Goal: Information Seeking & Learning: Learn about a topic

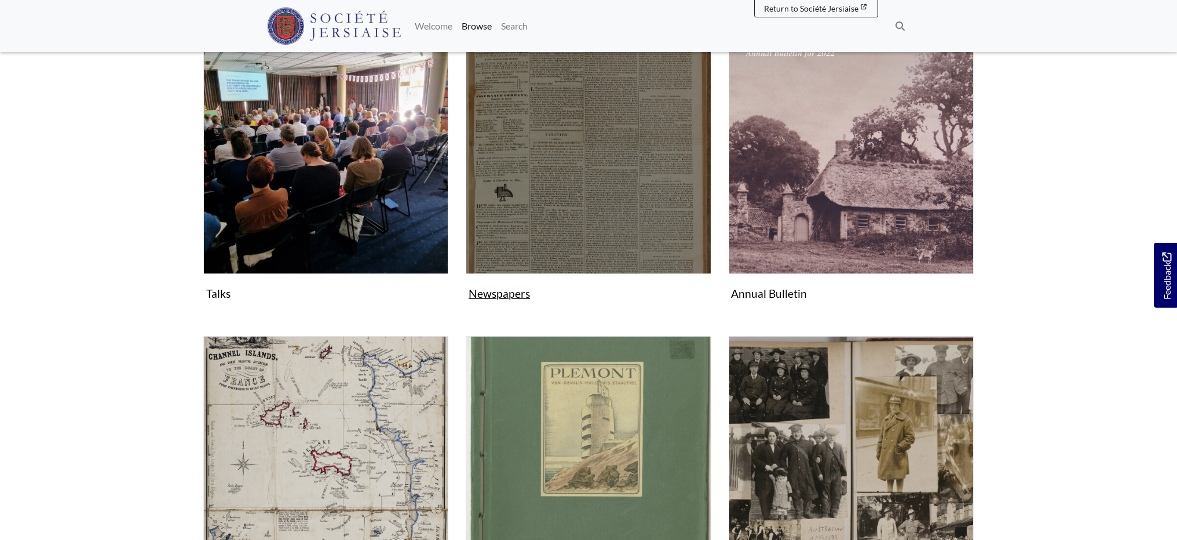
scroll to position [240, 0]
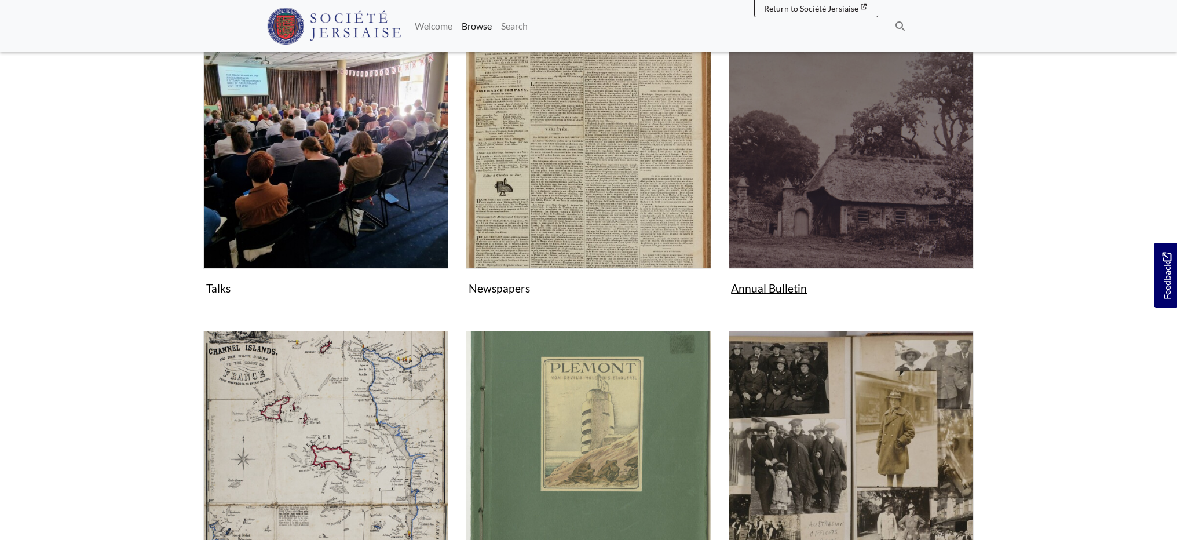
click at [831, 188] on img "Subcollection" at bounding box center [850, 146] width 245 height 245
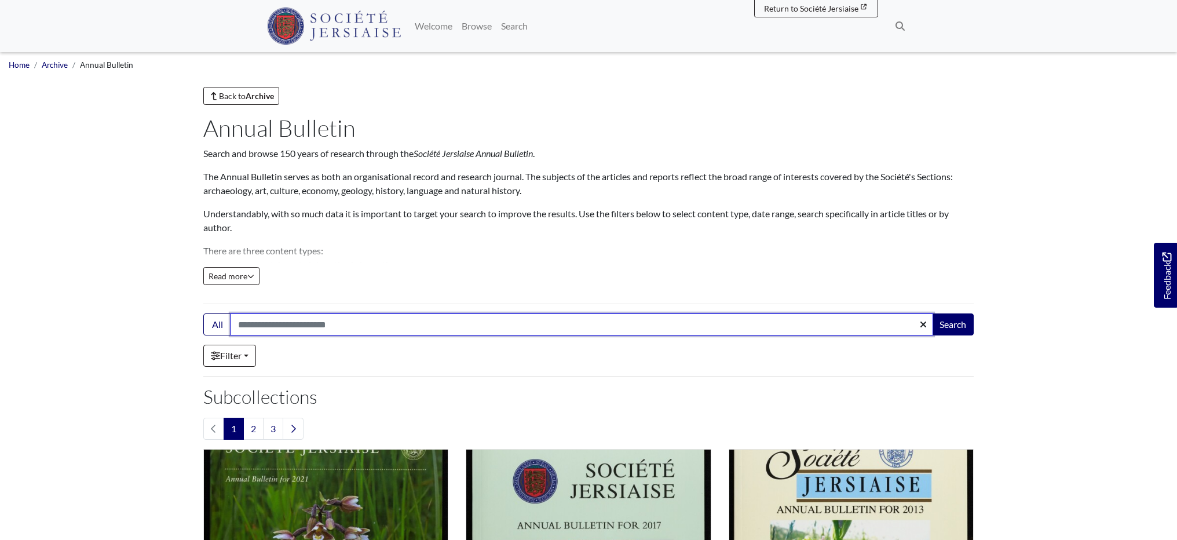
click at [240, 325] on input "Search:" at bounding box center [581, 324] width 702 height 22
type input "****"
click at [952, 324] on button "Search" at bounding box center [953, 324] width 42 height 22
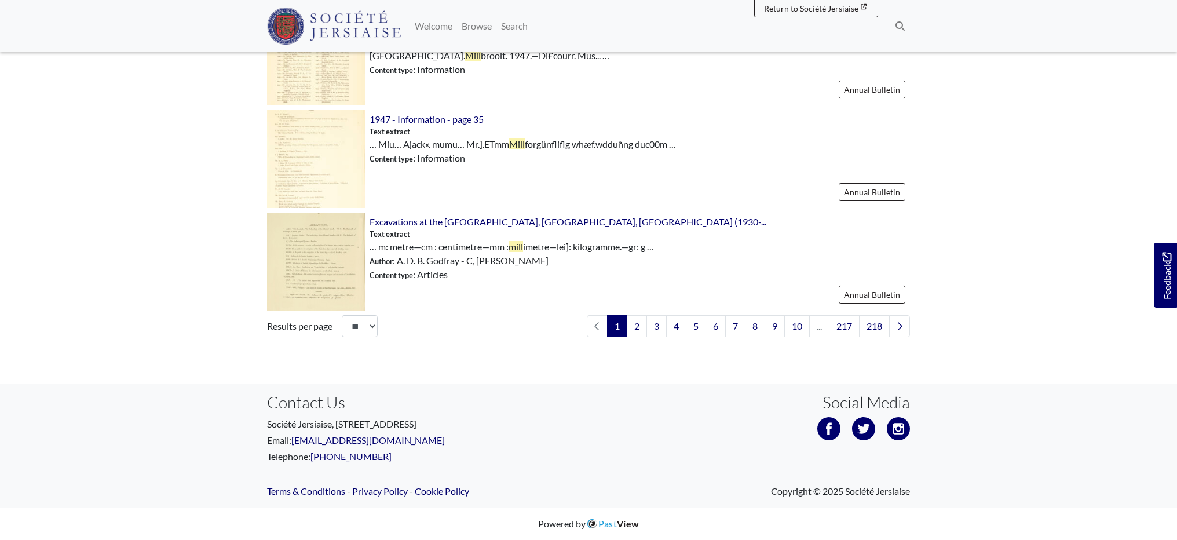
scroll to position [1685, 0]
click at [637, 329] on link "2" at bounding box center [636, 326] width 20 height 22
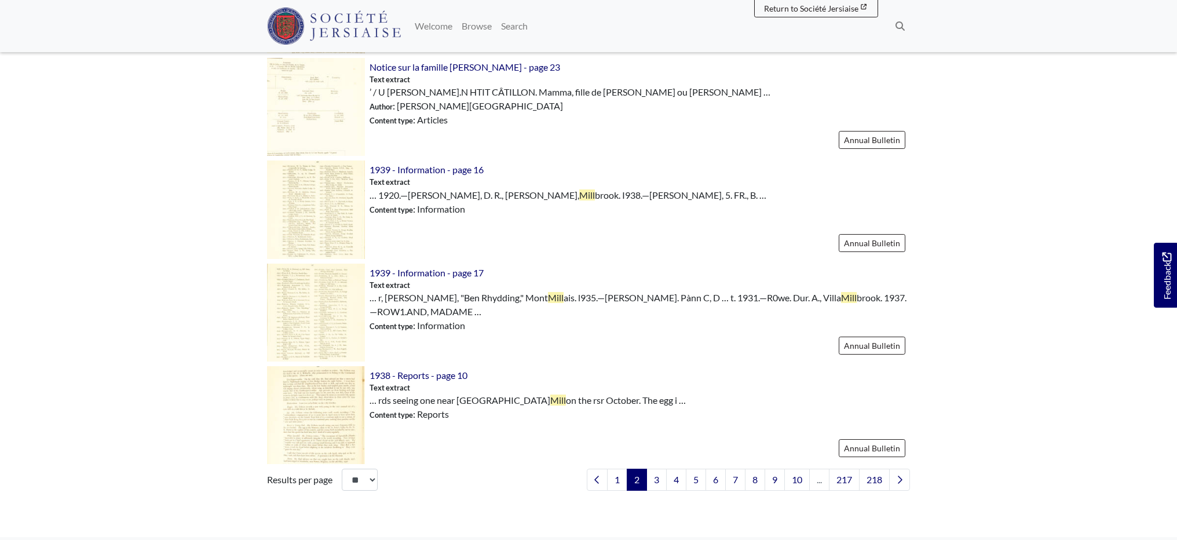
scroll to position [1515, 0]
click at [650, 474] on link "3" at bounding box center [656, 478] width 20 height 22
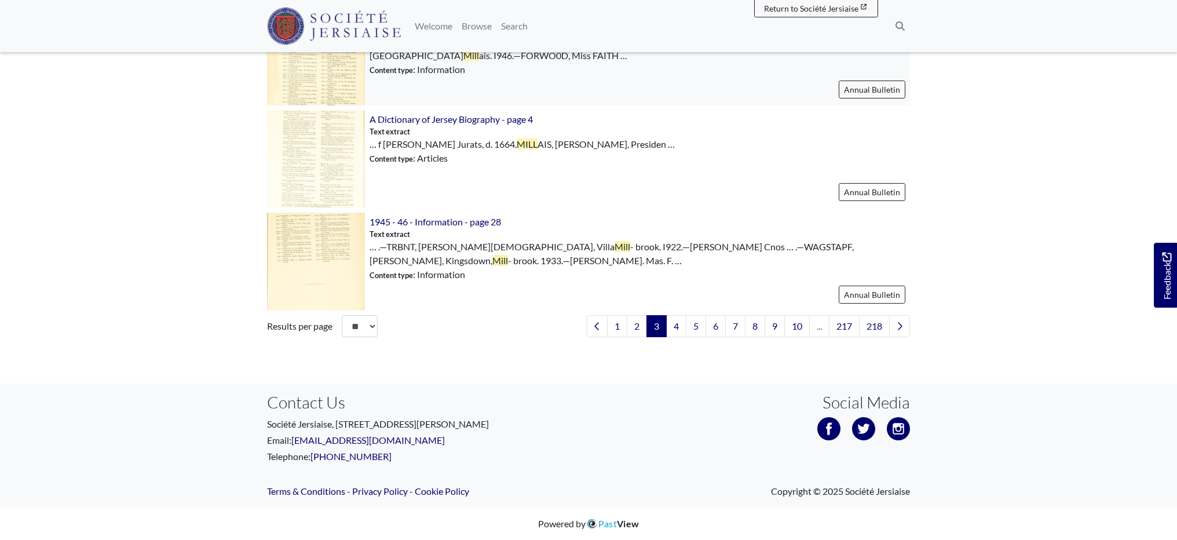
scroll to position [1665, 0]
click at [675, 334] on link "4" at bounding box center [676, 327] width 20 height 22
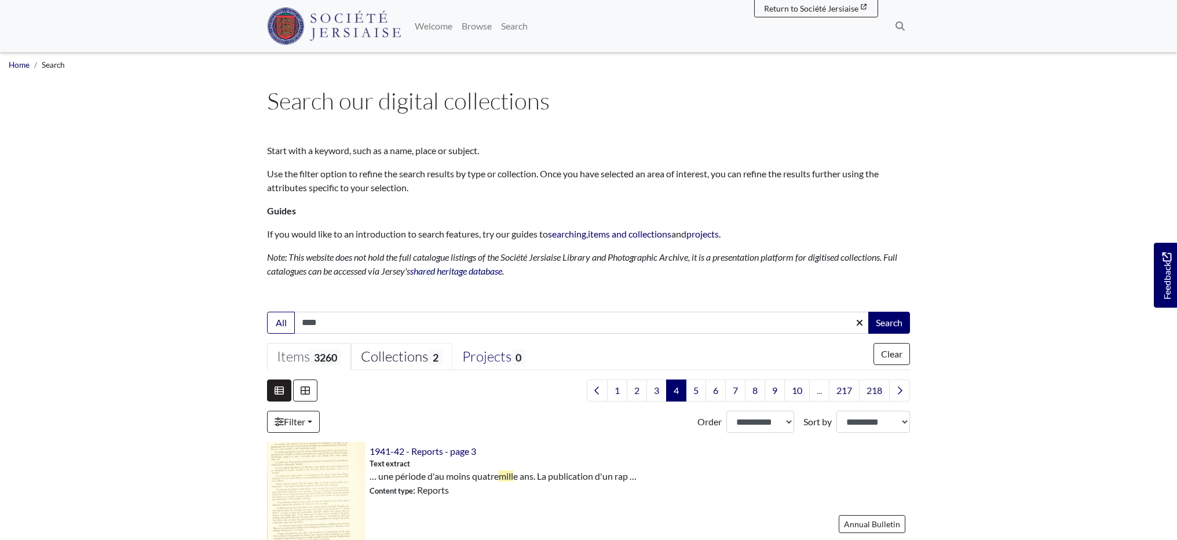
click at [434, 361] on span "2" at bounding box center [435, 357] width 14 height 16
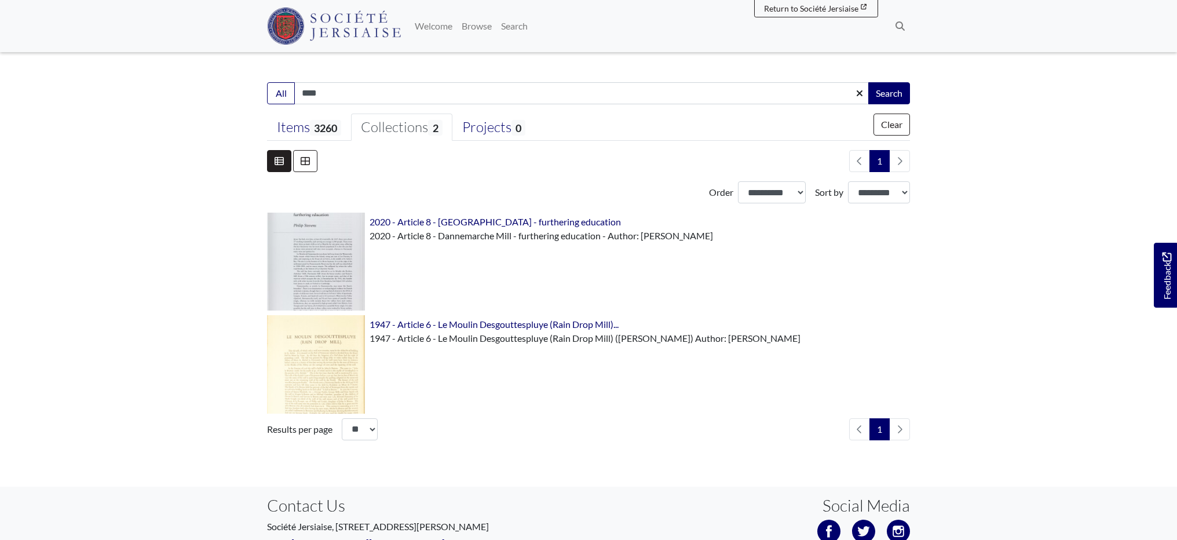
scroll to position [230, 0]
click at [412, 222] on span "2020 - Article 8 - Dannemarche Mill - furthering education" at bounding box center [494, 220] width 251 height 11
click at [317, 135] on link "Items 3260" at bounding box center [309, 127] width 84 height 28
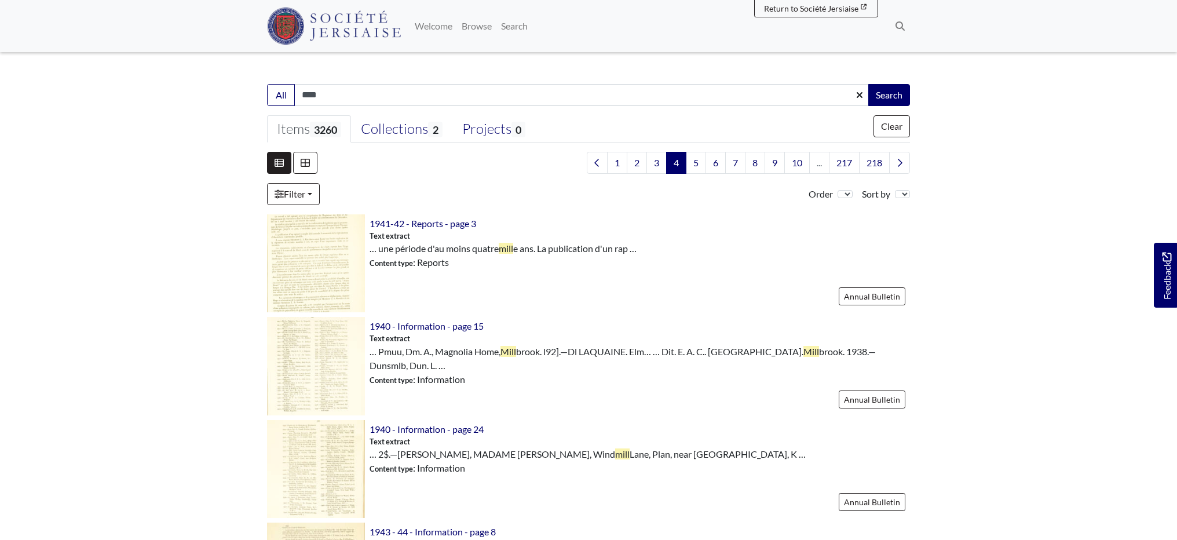
scroll to position [229, 0]
click at [693, 163] on link "5" at bounding box center [696, 161] width 20 height 22
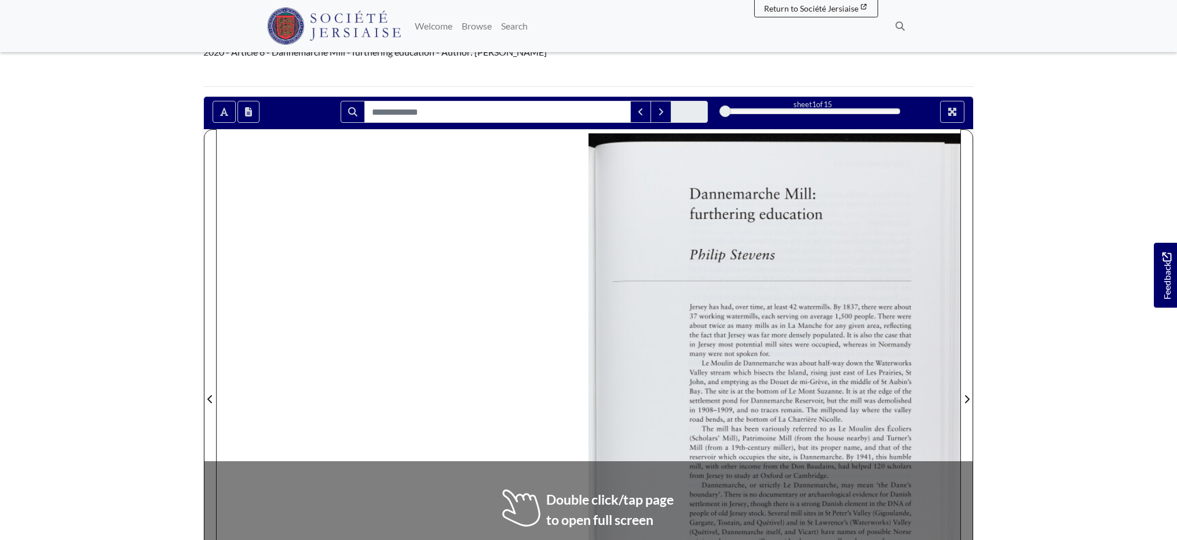
scroll to position [101, 0]
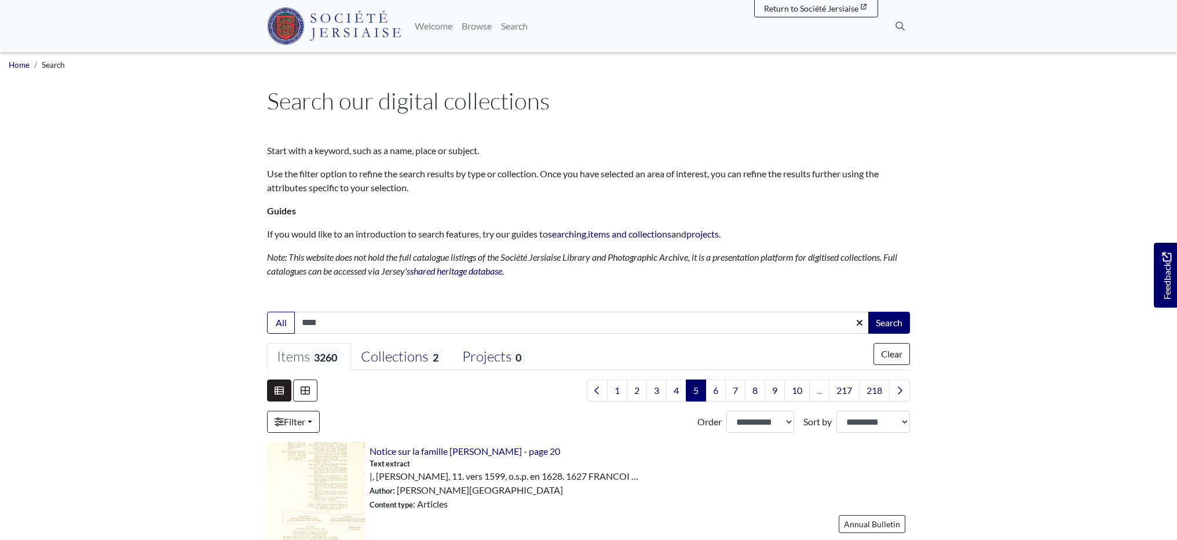
drag, startPoint x: 318, startPoint y: 323, endPoint x: 324, endPoint y: 321, distance: 6.0
click at [318, 323] on input "****" at bounding box center [581, 323] width 575 height 22
type input "*****"
click at [888, 321] on button "Search" at bounding box center [889, 323] width 42 height 22
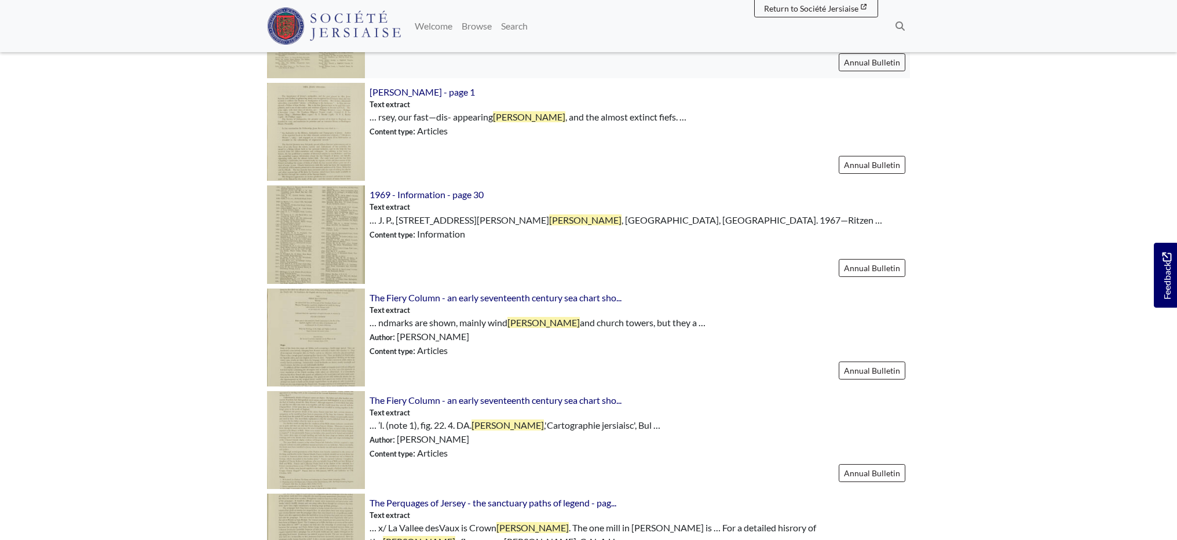
scroll to position [1078, 0]
click at [329, 347] on img at bounding box center [316, 337] width 98 height 98
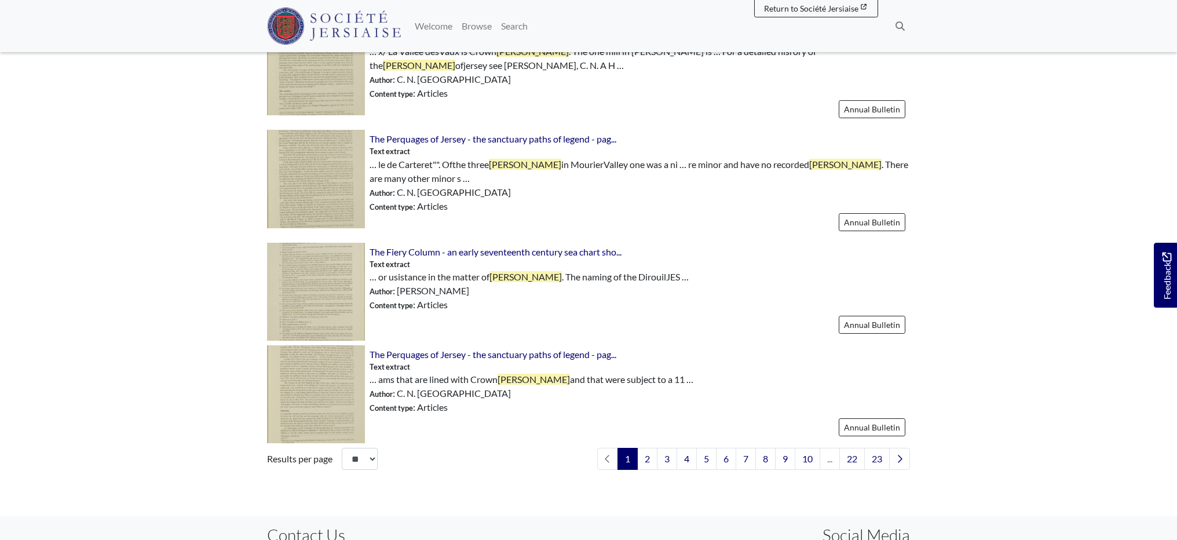
scroll to position [1555, 0]
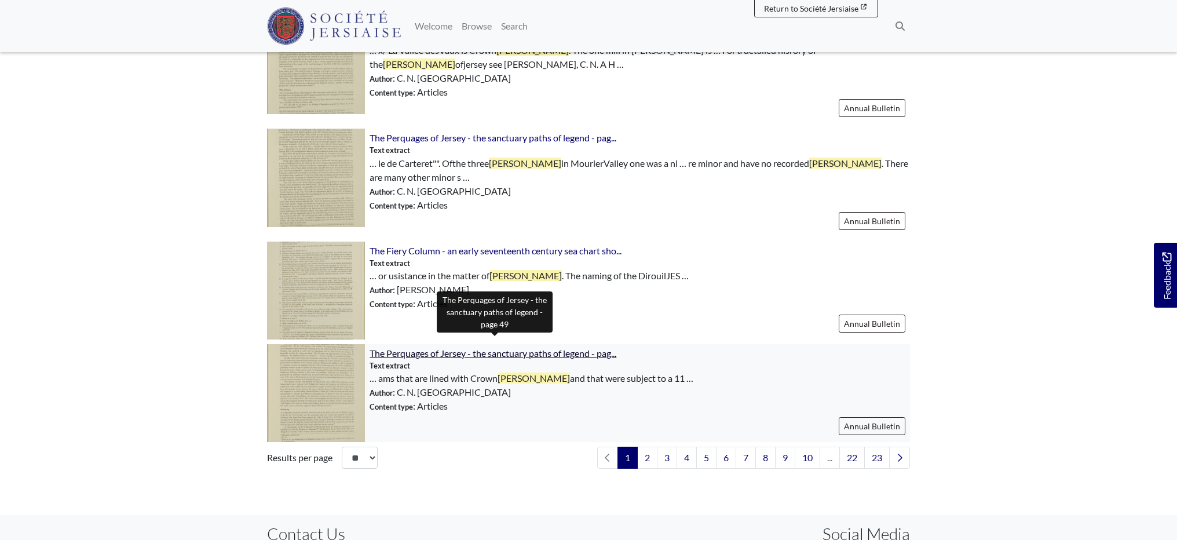
click at [438, 347] on span "The Perquages of Jersey - the sanctuary paths of legend - pag..." at bounding box center [492, 352] width 247 height 11
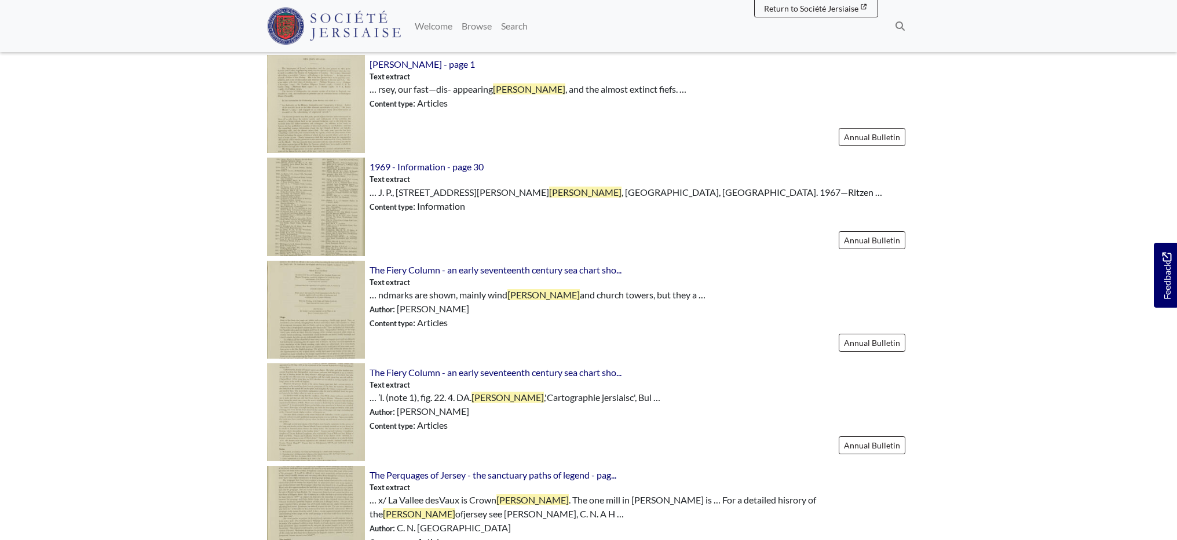
scroll to position [1106, 0]
click at [329, 103] on img at bounding box center [316, 103] width 98 height 98
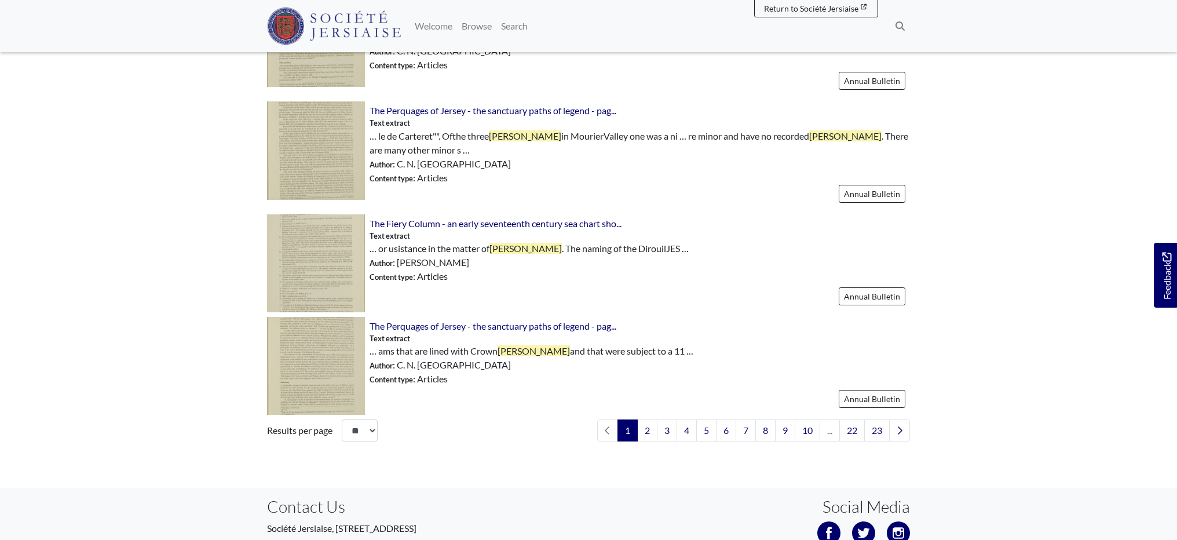
scroll to position [1585, 0]
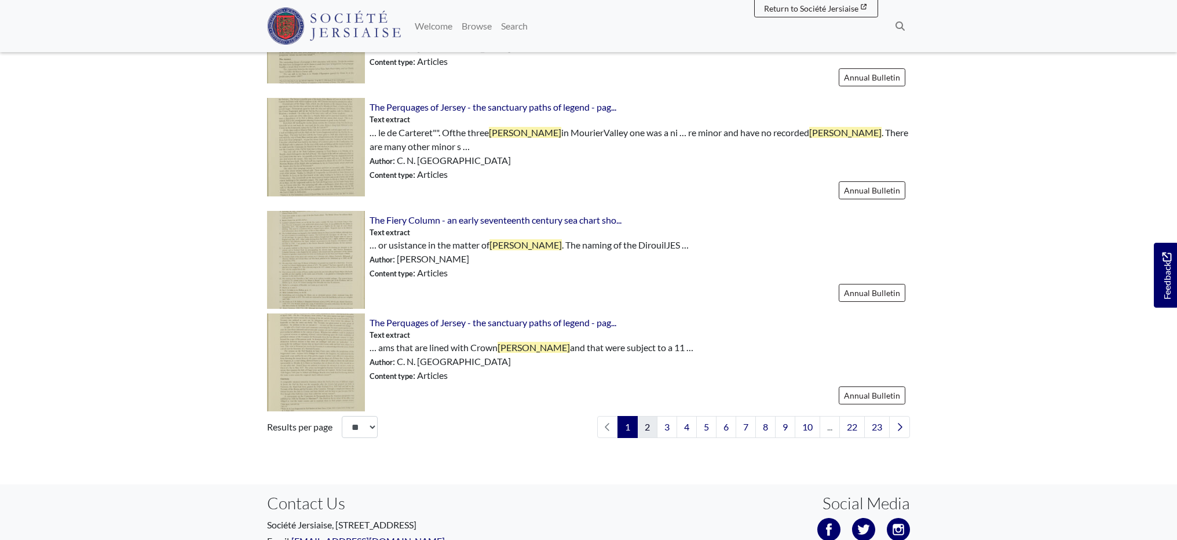
click at [640, 419] on link "2" at bounding box center [647, 427] width 20 height 22
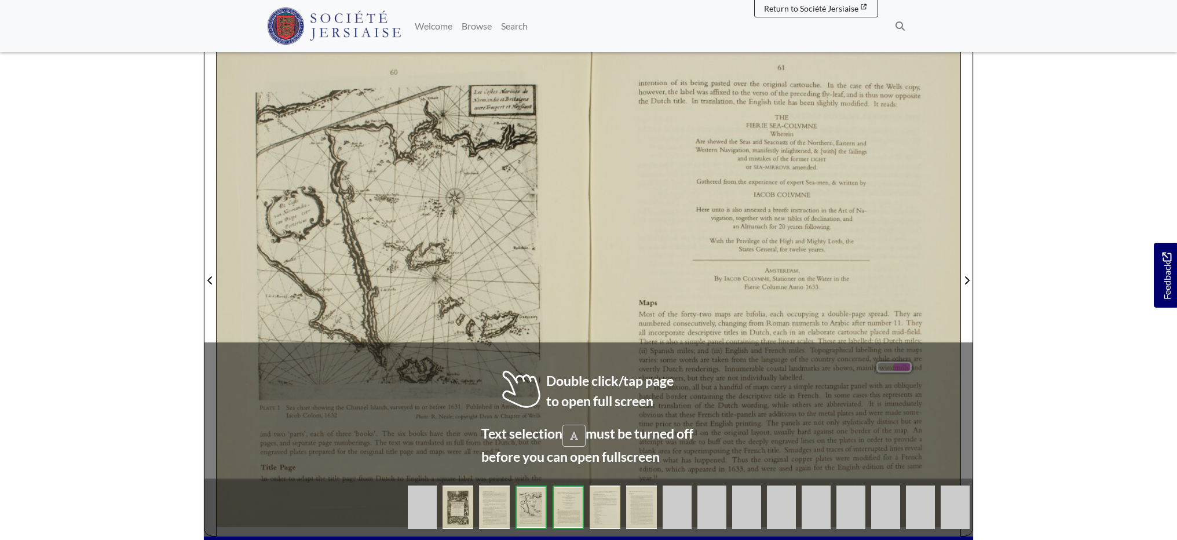
scroll to position [249, 0]
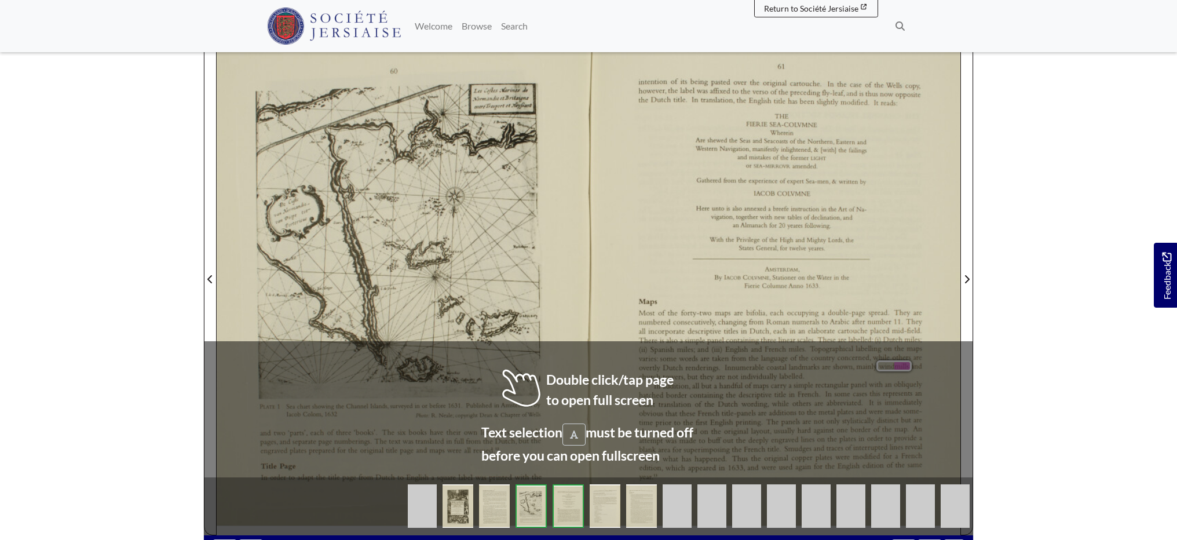
click at [705, 176] on div "61 intention of its being pasted over the original cartouche. In the case of th…" at bounding box center [774, 278] width 372 height 516
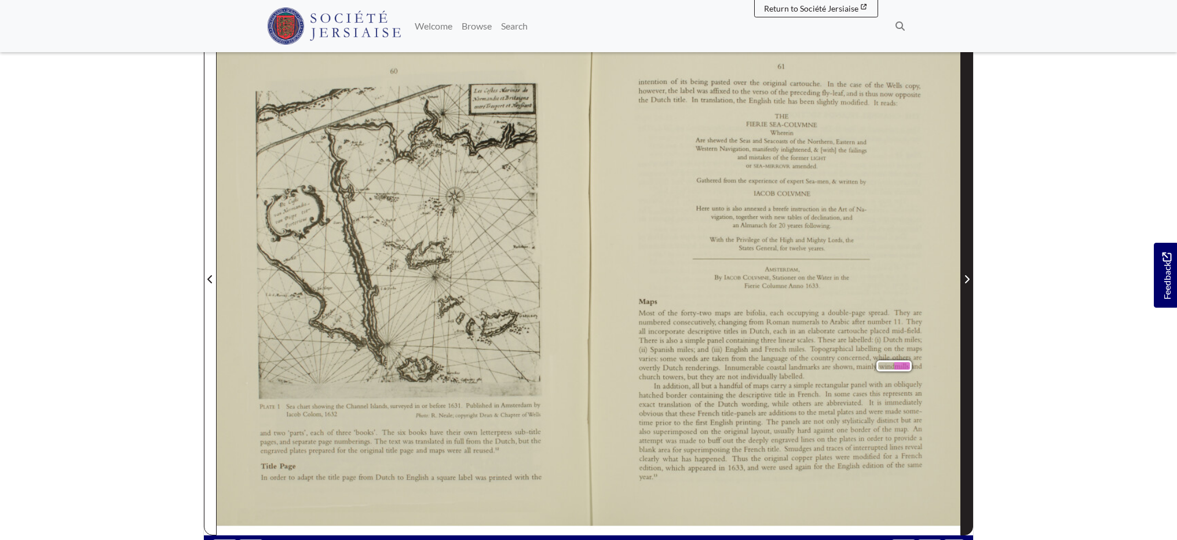
click at [968, 287] on span "Next Page" at bounding box center [967, 272] width 12 height 525
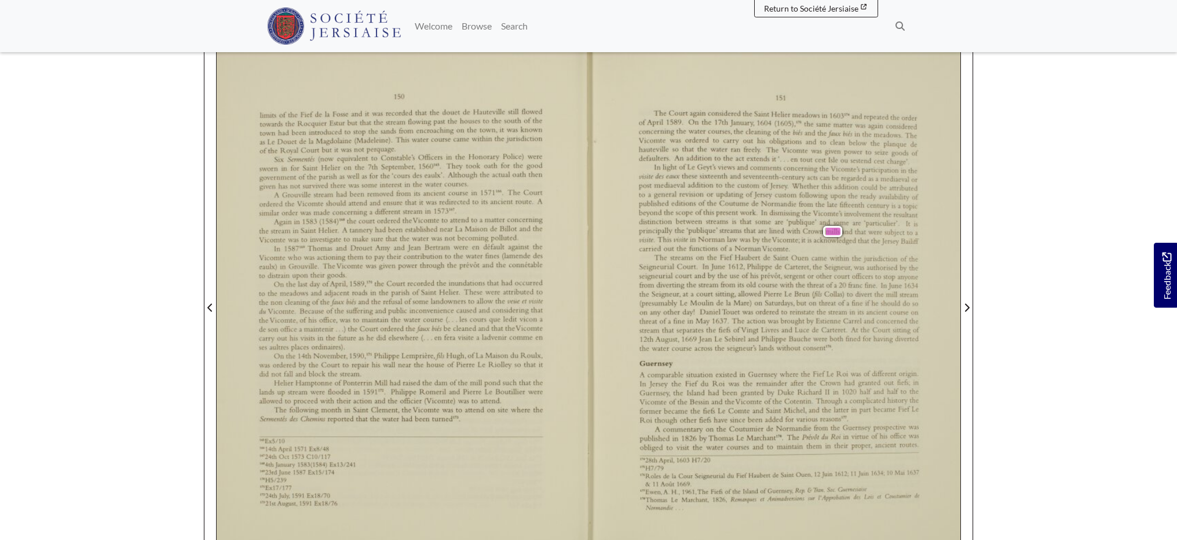
scroll to position [197, 0]
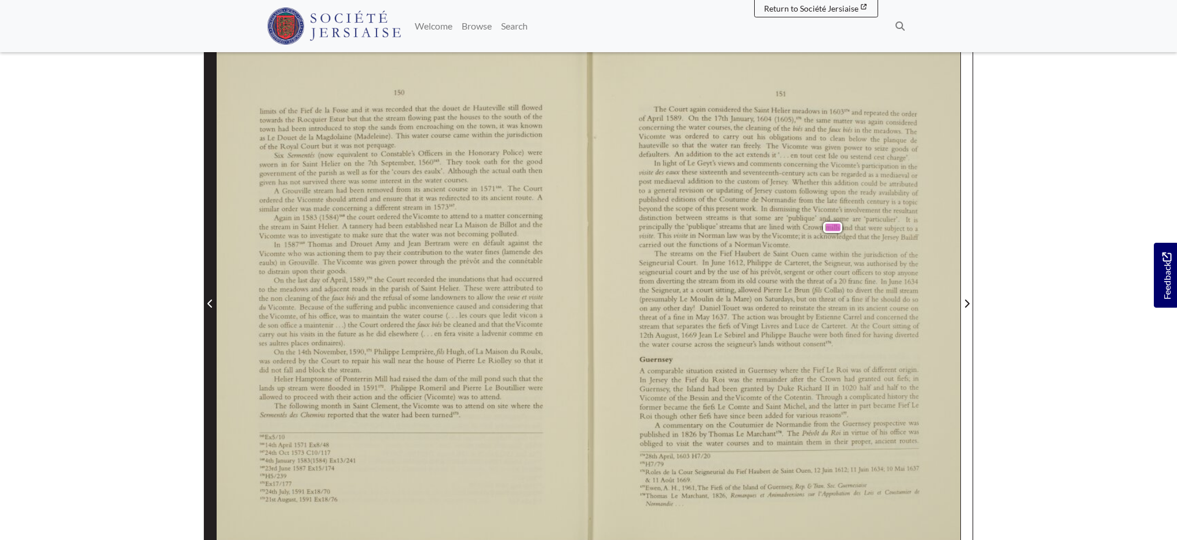
click at [209, 304] on icon "Previous Page" at bounding box center [209, 303] width 5 height 8
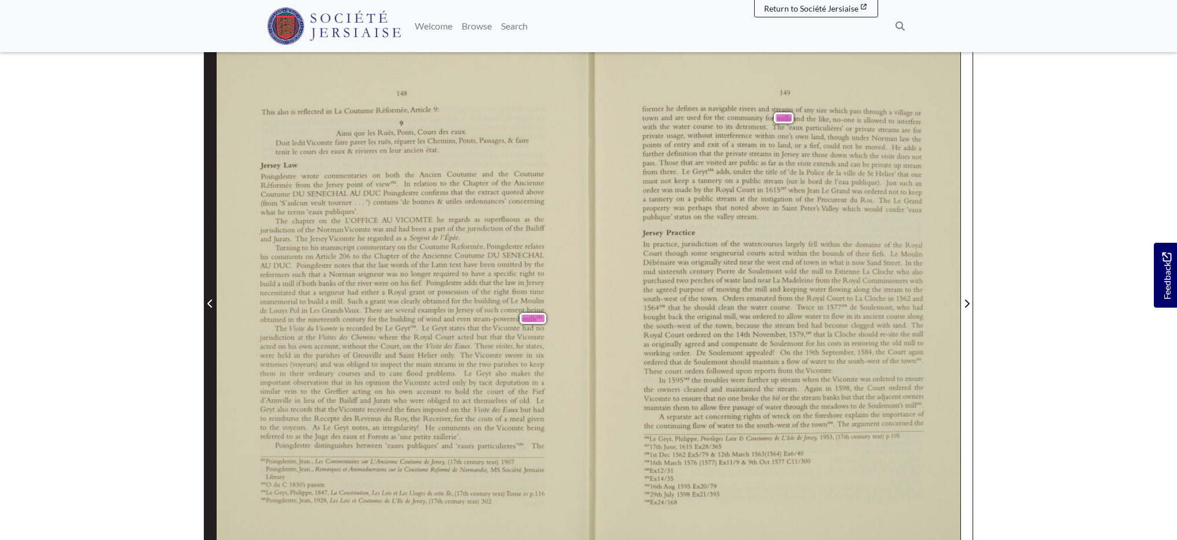
click at [209, 304] on icon "Previous Page" at bounding box center [209, 303] width 5 height 8
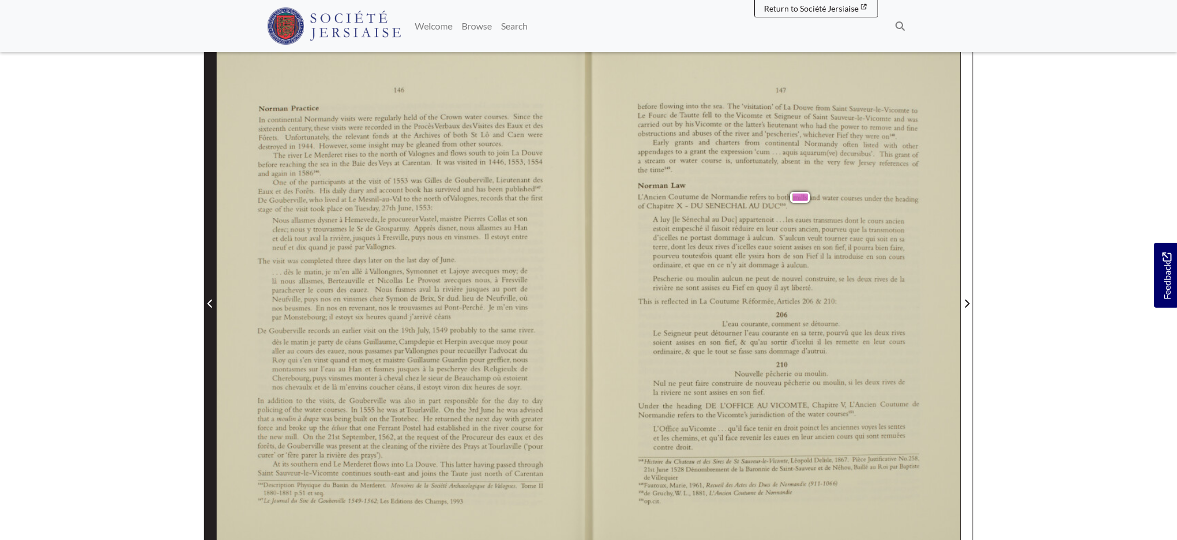
click at [209, 304] on icon "Previous Page" at bounding box center [209, 303] width 5 height 8
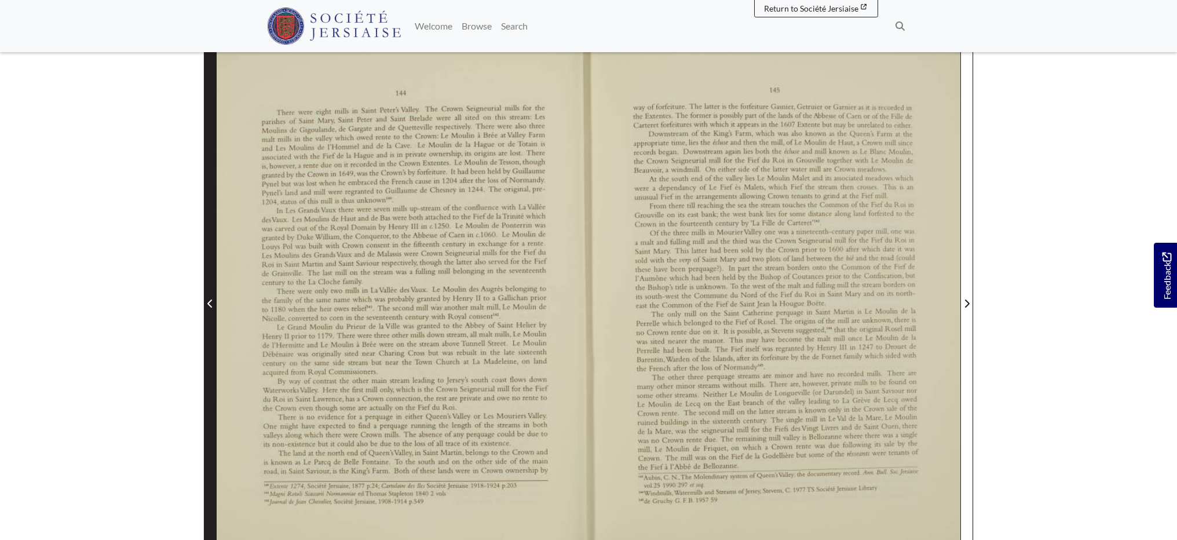
click at [209, 304] on icon "Previous Page" at bounding box center [209, 303] width 5 height 8
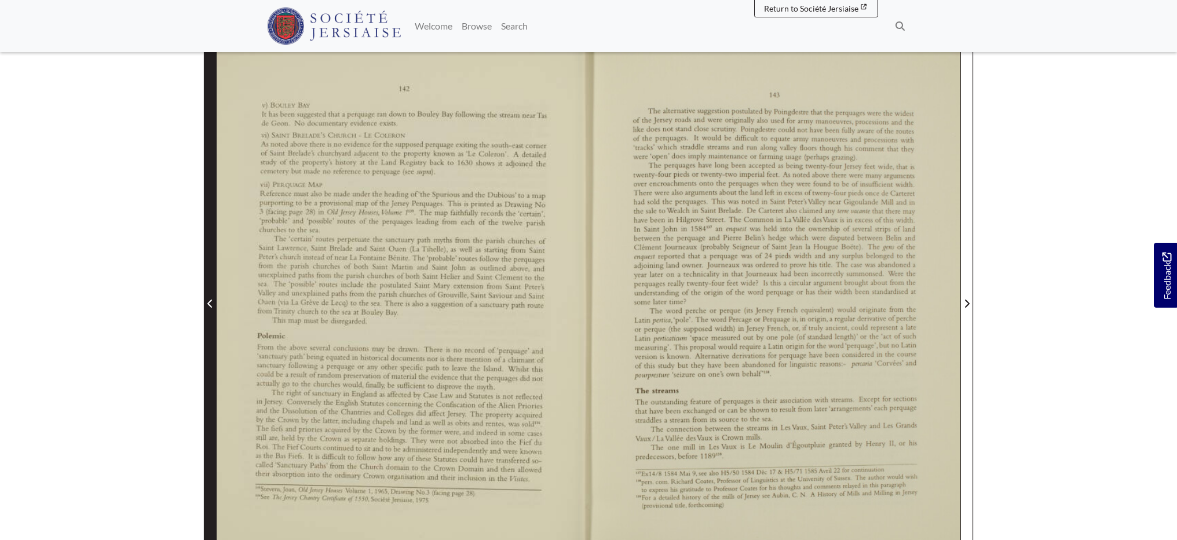
click at [209, 304] on icon "Previous Page" at bounding box center [209, 303] width 5 height 8
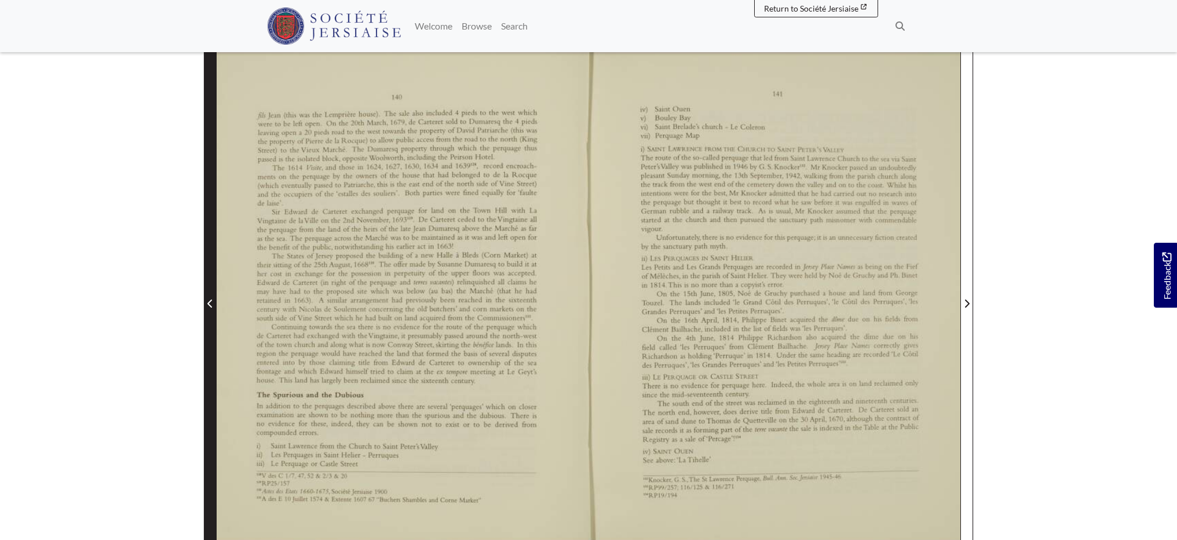
click at [209, 304] on icon "Previous Page" at bounding box center [209, 303] width 5 height 8
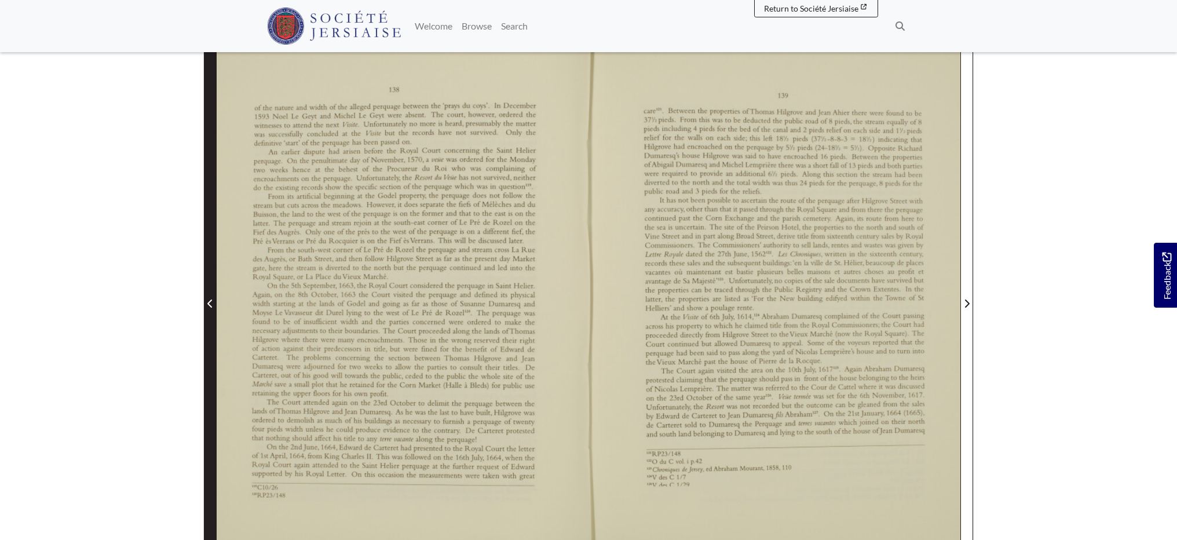
click at [209, 305] on icon "Previous Page" at bounding box center [209, 303] width 5 height 8
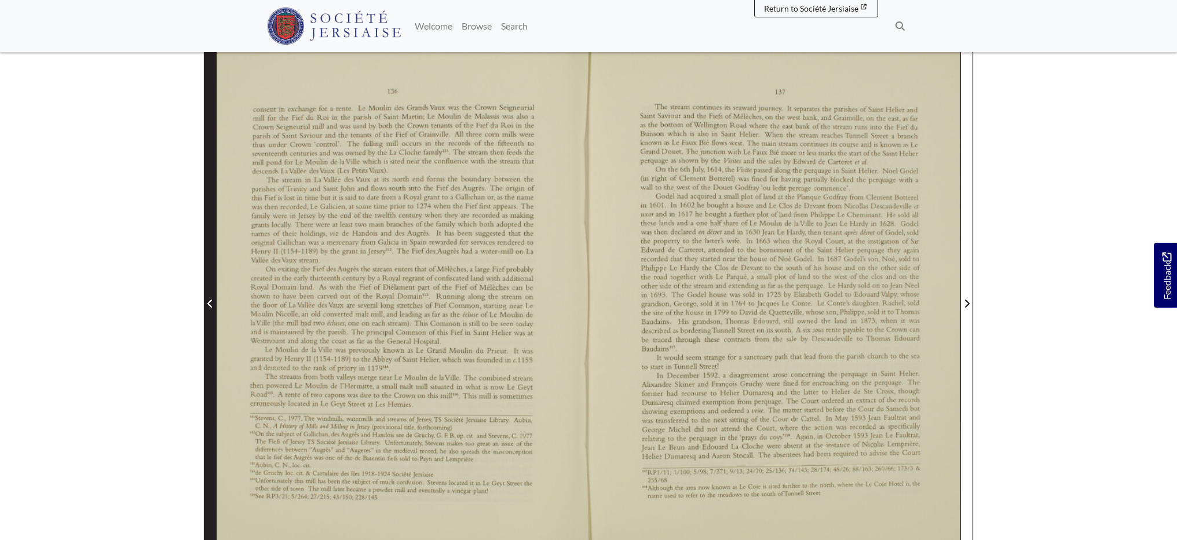
click at [209, 305] on icon "Previous Page" at bounding box center [209, 303] width 5 height 8
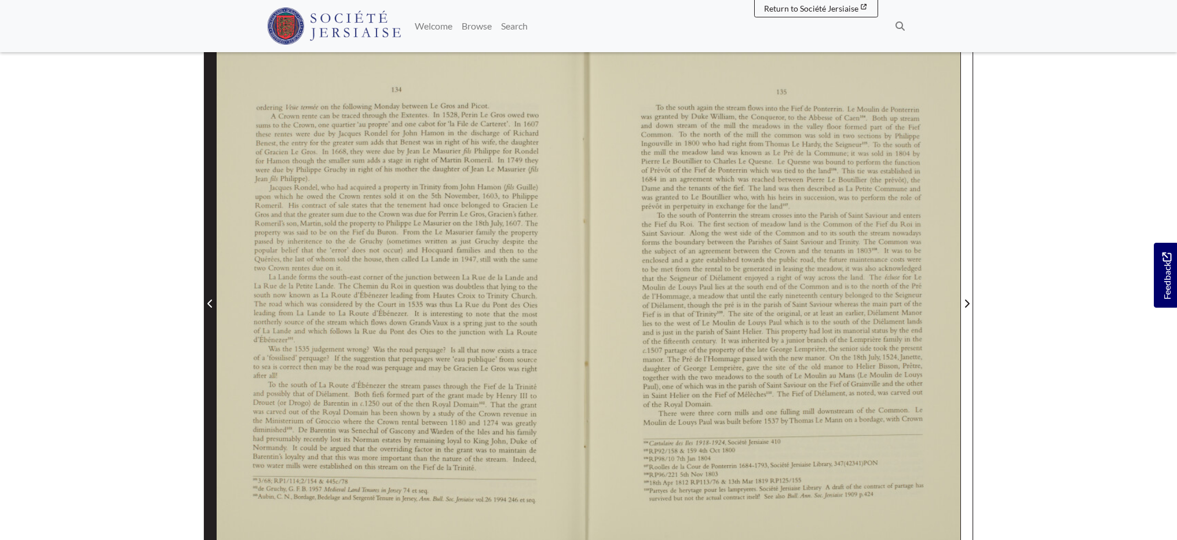
click at [210, 305] on icon "Previous Page" at bounding box center [209, 303] width 5 height 8
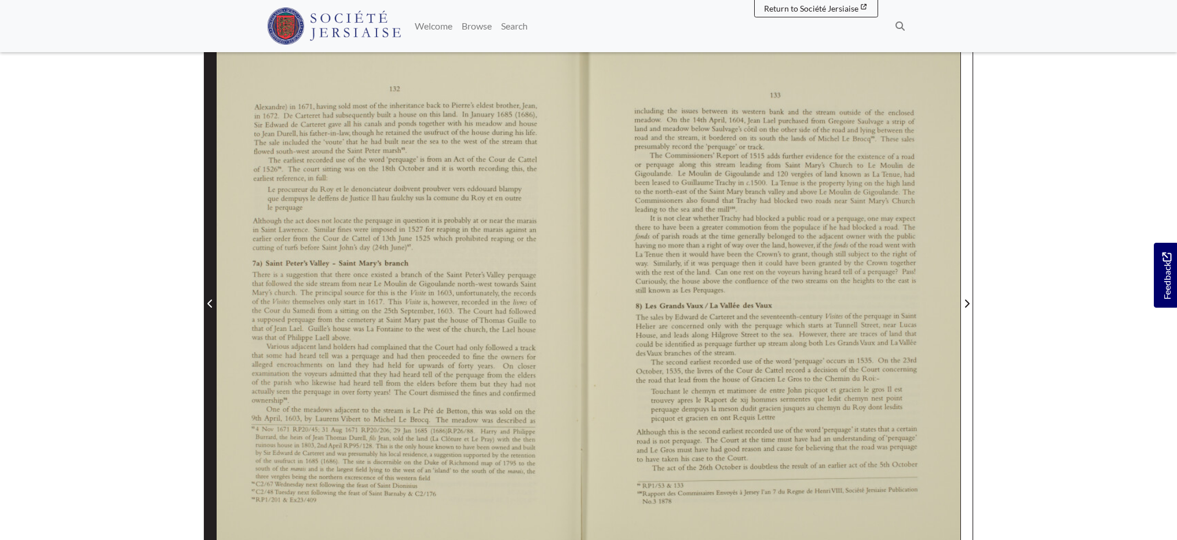
click at [210, 306] on icon "Previous Page" at bounding box center [210, 303] width 6 height 9
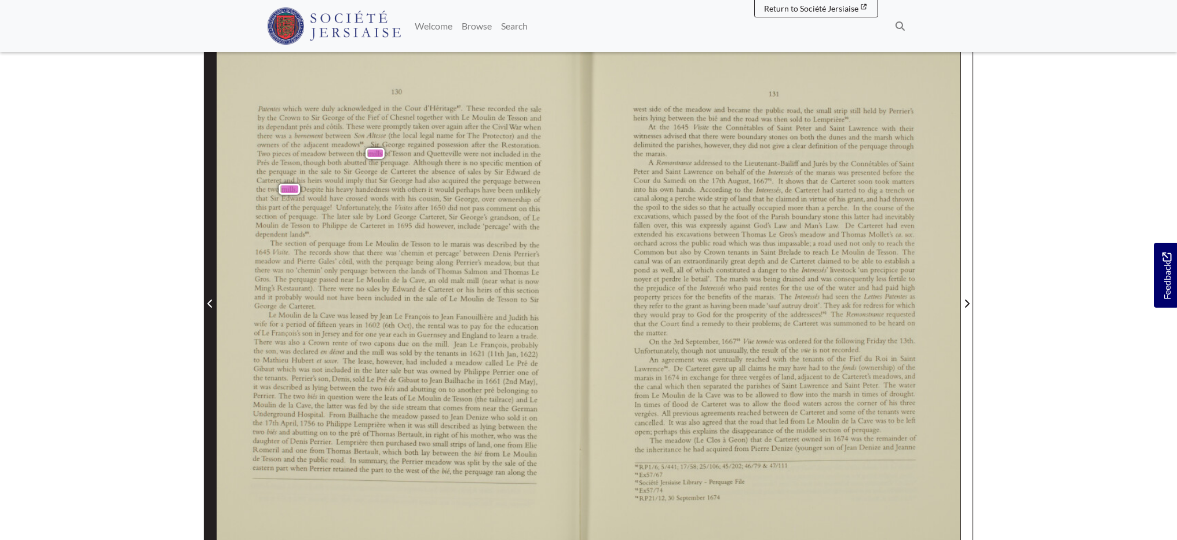
click at [210, 306] on icon "Previous Page" at bounding box center [210, 303] width 6 height 9
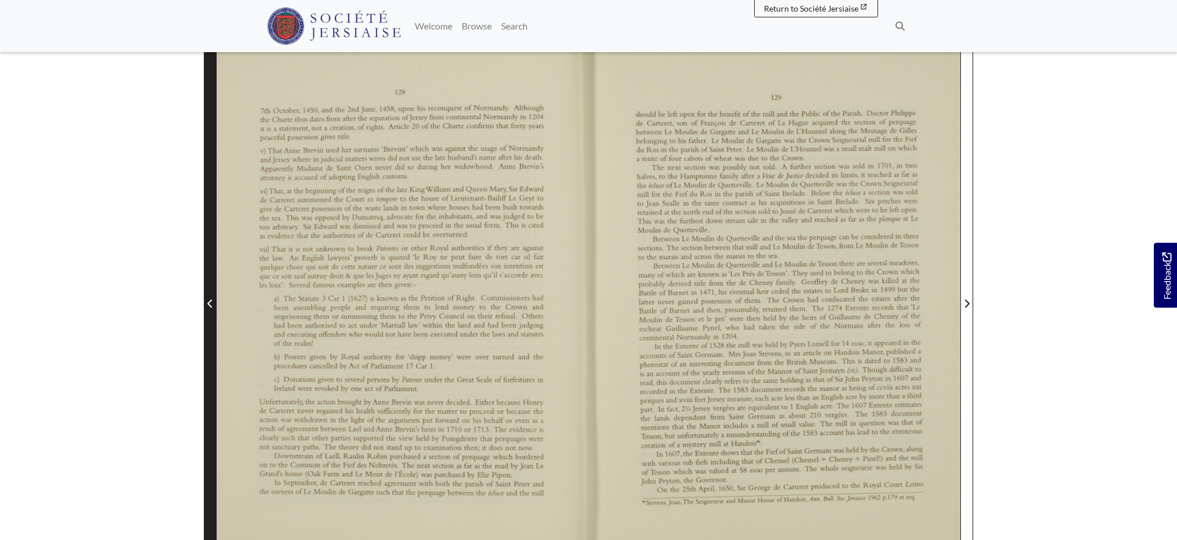
click at [210, 306] on icon "Previous Page" at bounding box center [210, 303] width 6 height 9
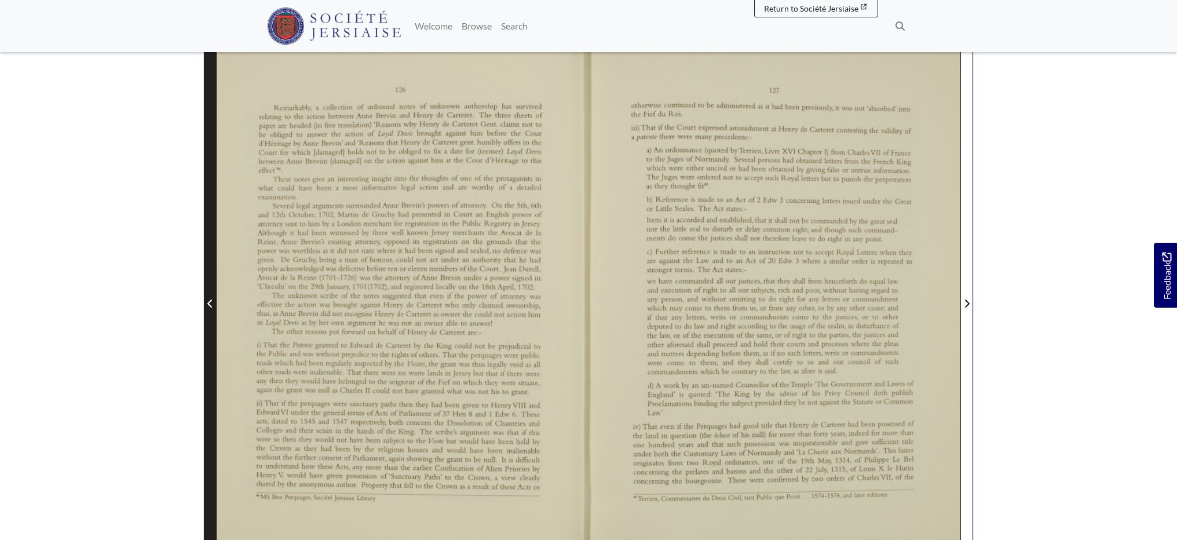
click at [211, 305] on icon "Previous Page" at bounding box center [210, 303] width 6 height 9
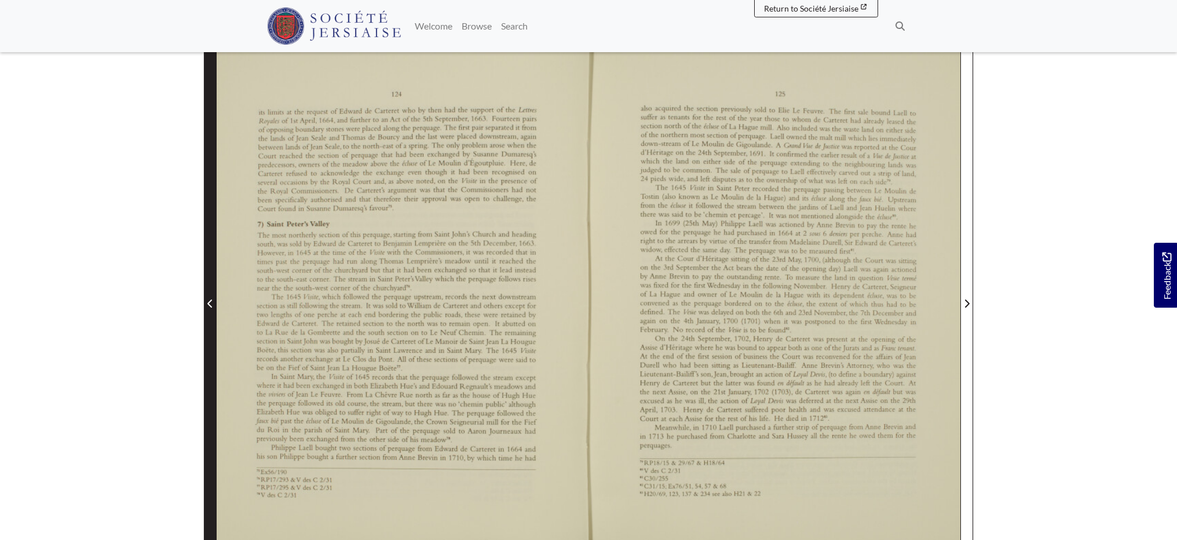
click at [211, 303] on icon "Previous Page" at bounding box center [210, 303] width 6 height 9
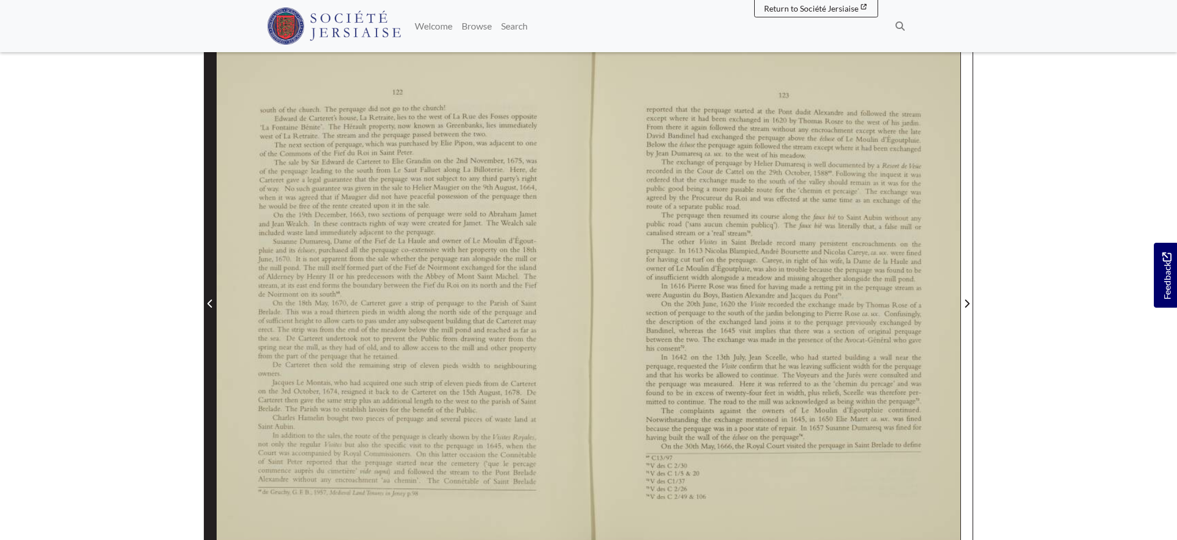
click at [211, 303] on icon "Previous Page" at bounding box center [210, 303] width 6 height 9
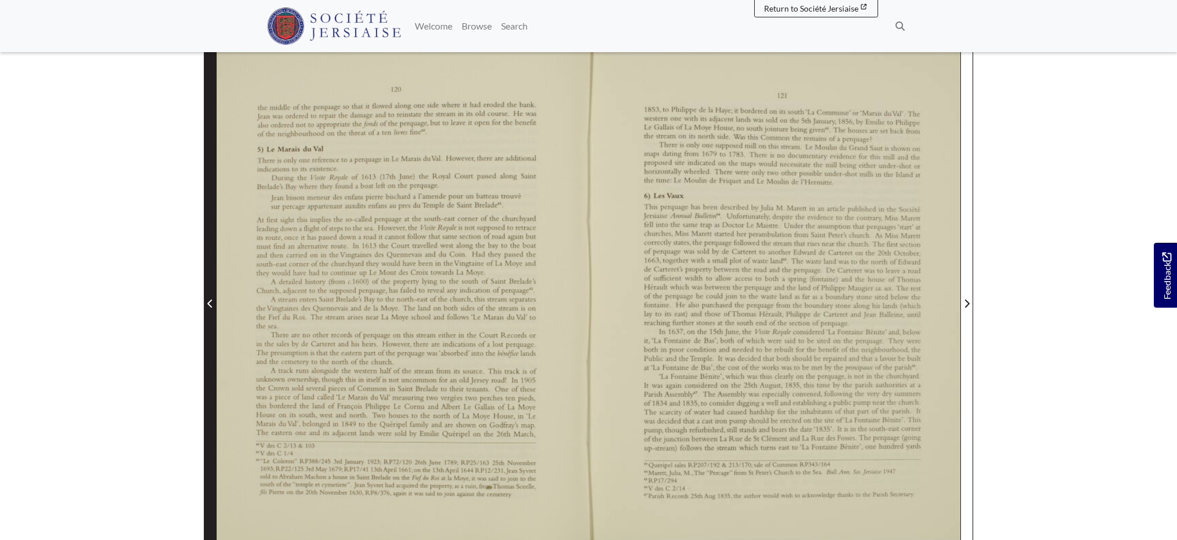
click at [211, 302] on icon "Previous Page" at bounding box center [210, 303] width 6 height 9
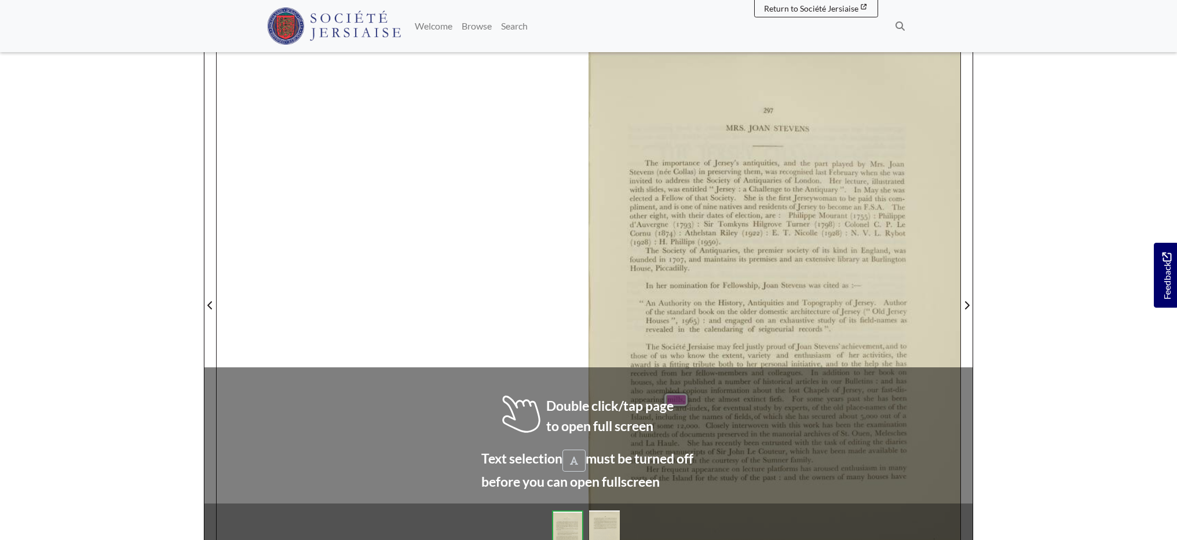
scroll to position [196, 0]
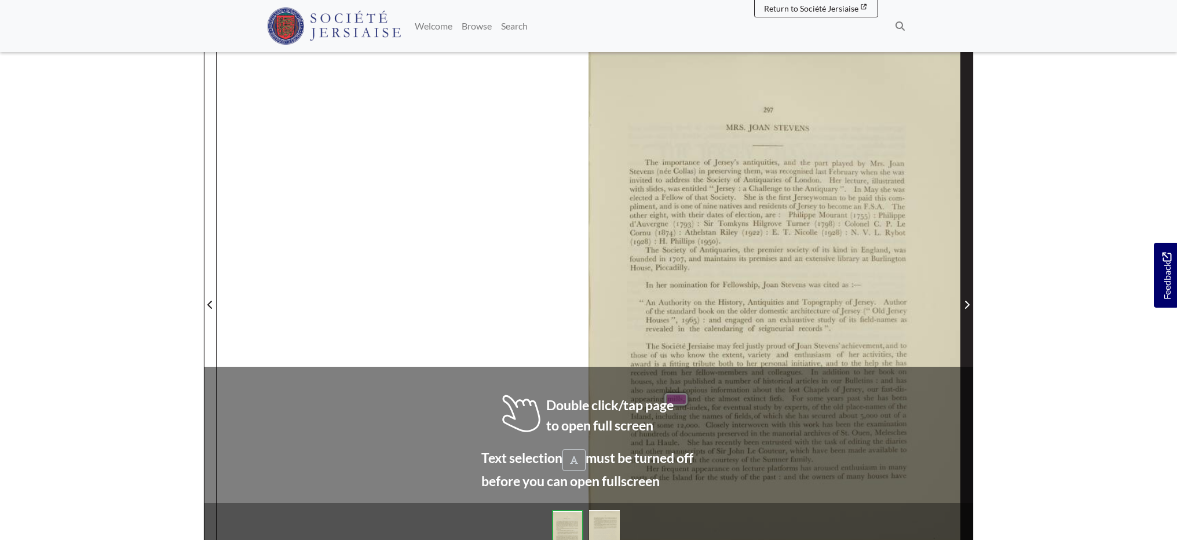
click at [967, 306] on icon "Next Page" at bounding box center [967, 305] width 5 height 8
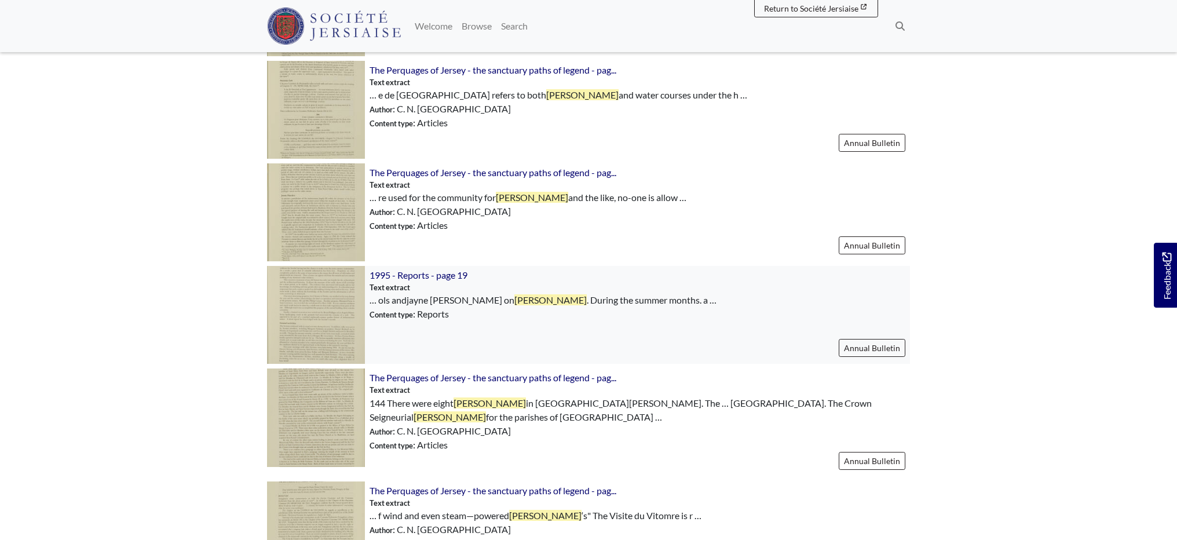
scroll to position [602, 0]
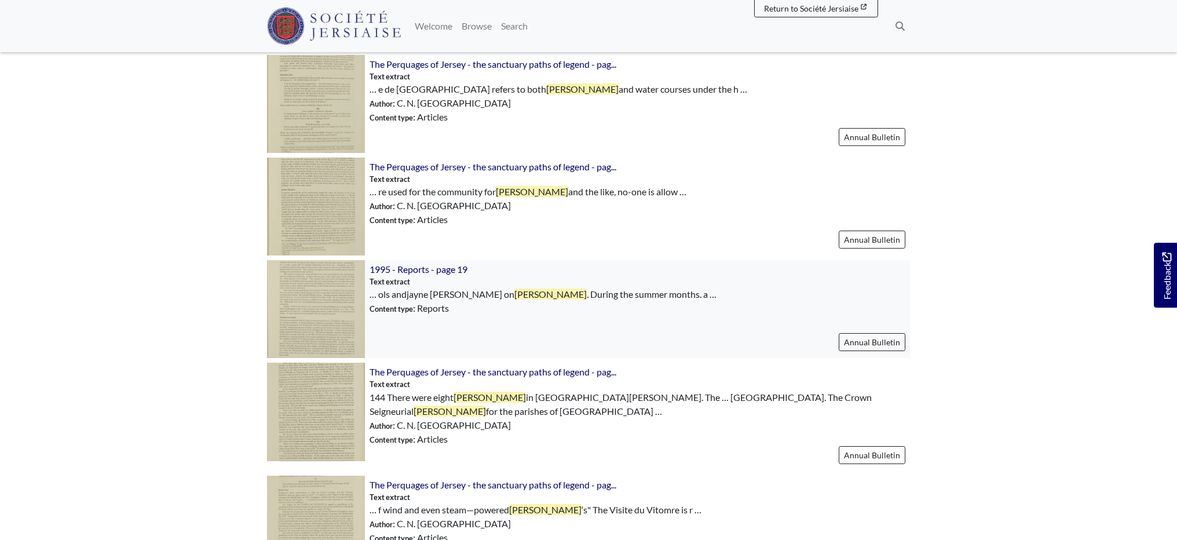
click at [295, 298] on img at bounding box center [316, 309] width 98 height 98
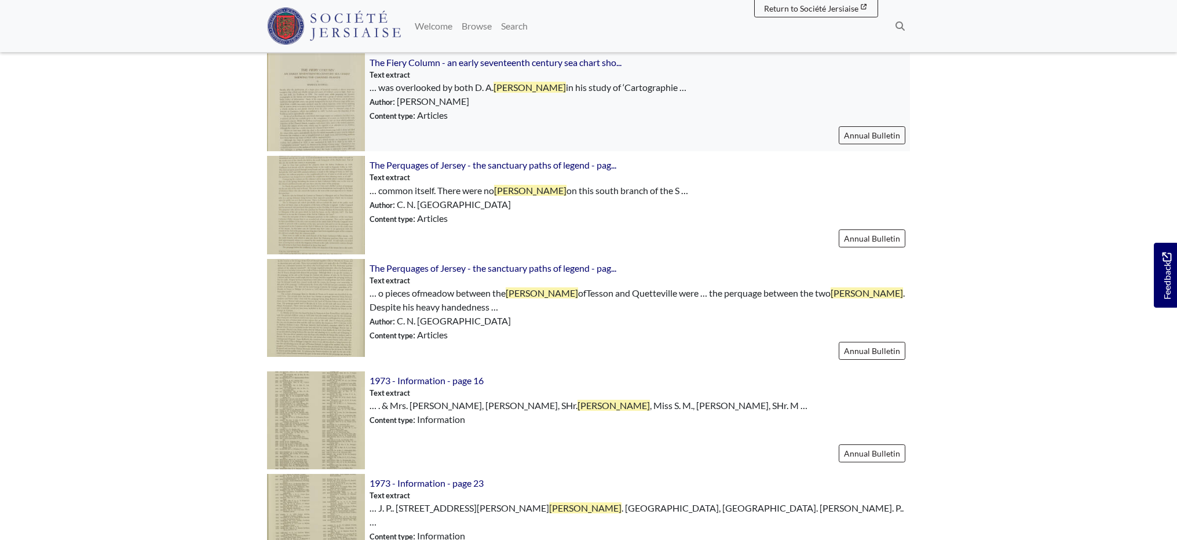
scroll to position [1231, 0]
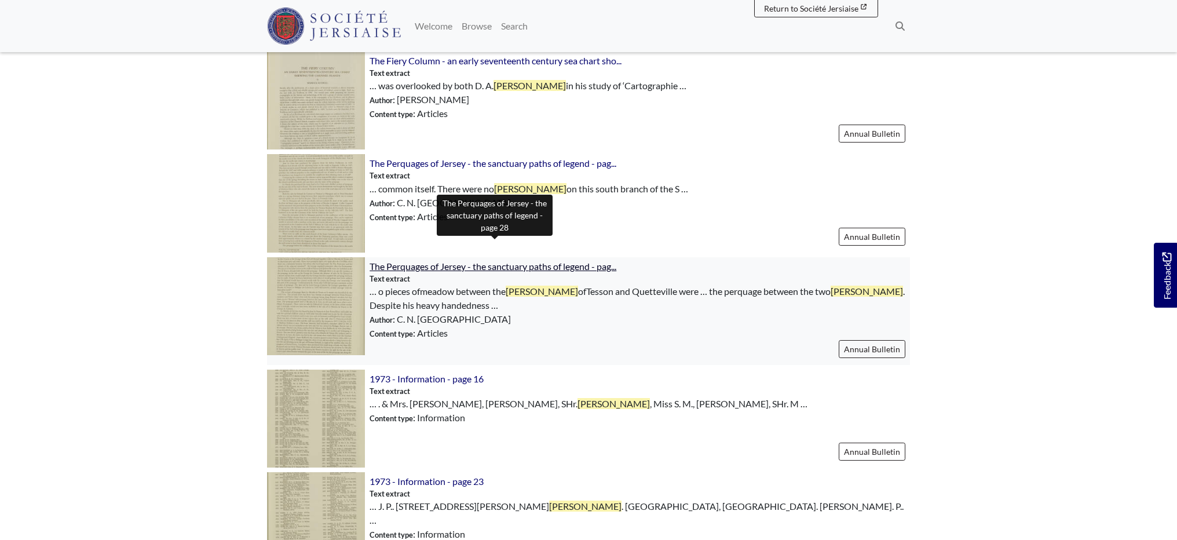
click at [384, 261] on span "The Perquages of Jersey - the sanctuary paths of legend - pag..." at bounding box center [492, 266] width 247 height 11
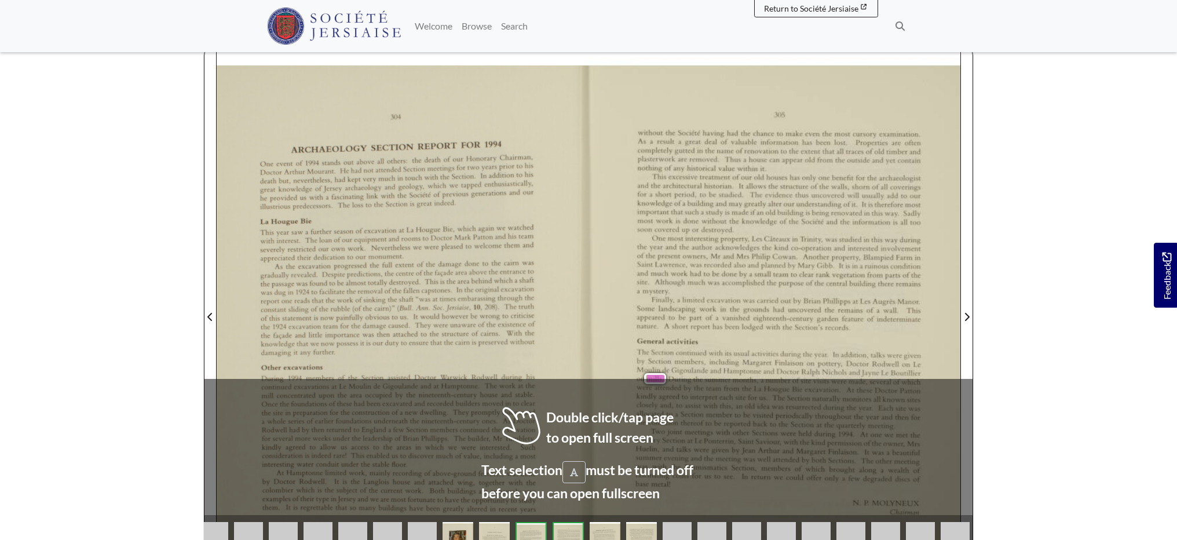
scroll to position [184, 0]
click at [807, 324] on span "Section's" at bounding box center [806, 327] width 25 height 8
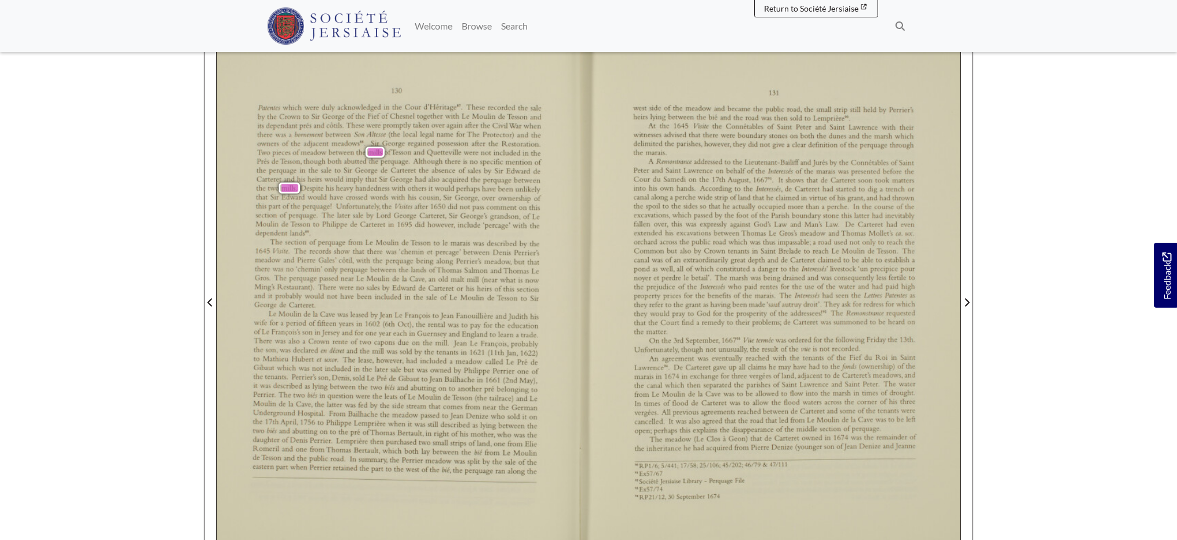
scroll to position [204, 0]
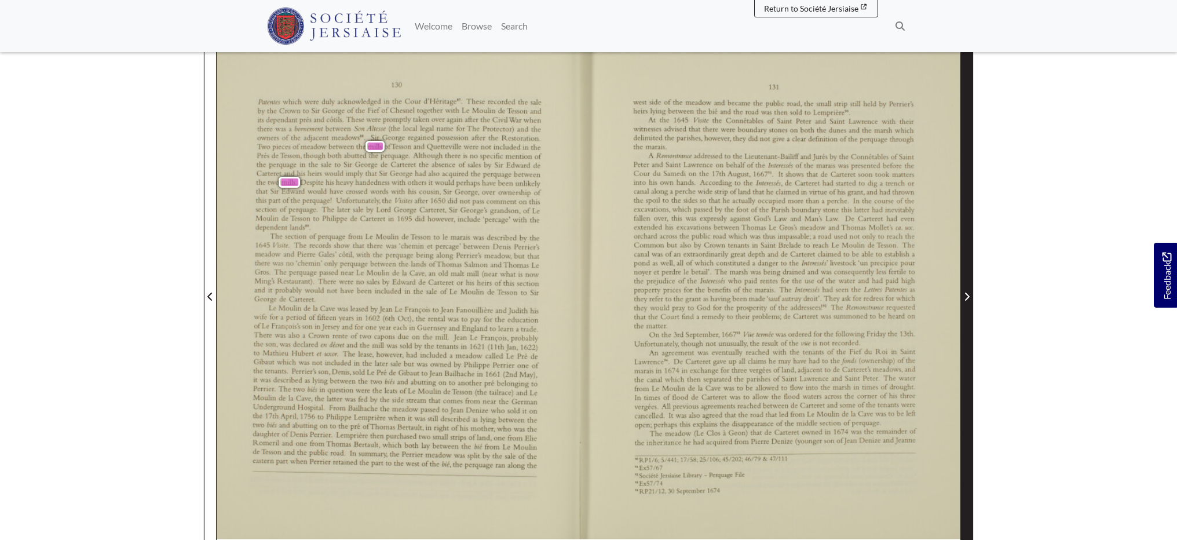
click at [967, 298] on icon "Next Page" at bounding box center [967, 296] width 5 height 8
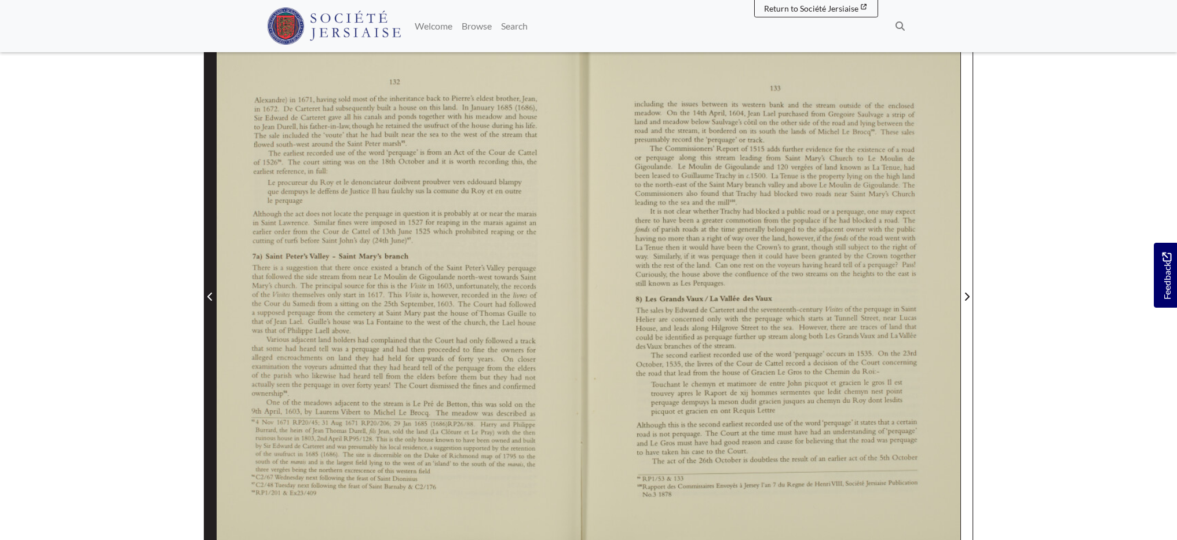
click at [209, 299] on icon "Previous Page" at bounding box center [210, 296] width 6 height 9
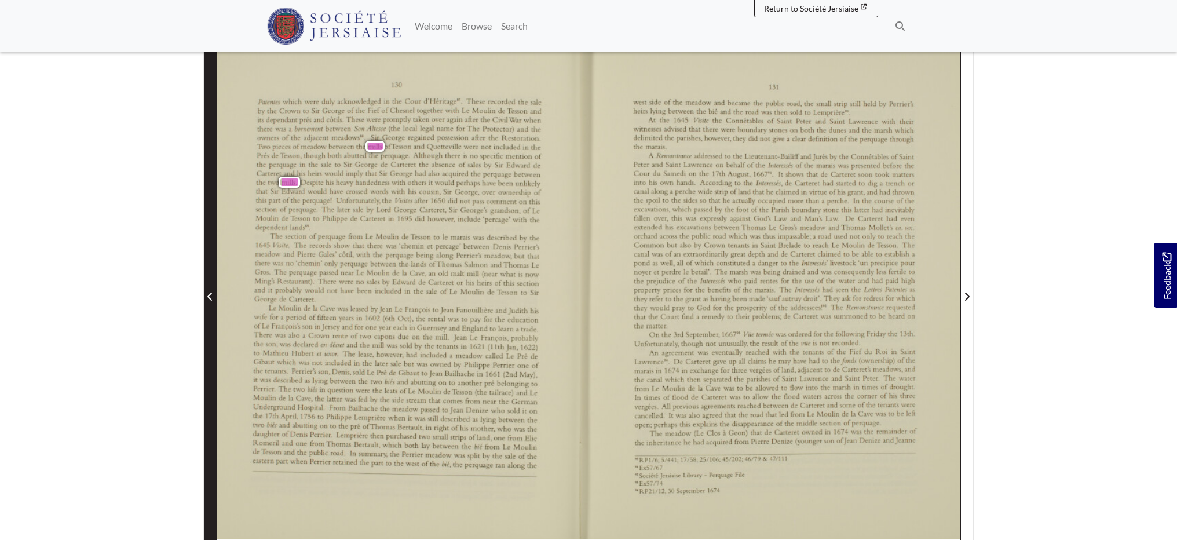
click at [209, 296] on icon "Previous Page" at bounding box center [209, 296] width 5 height 8
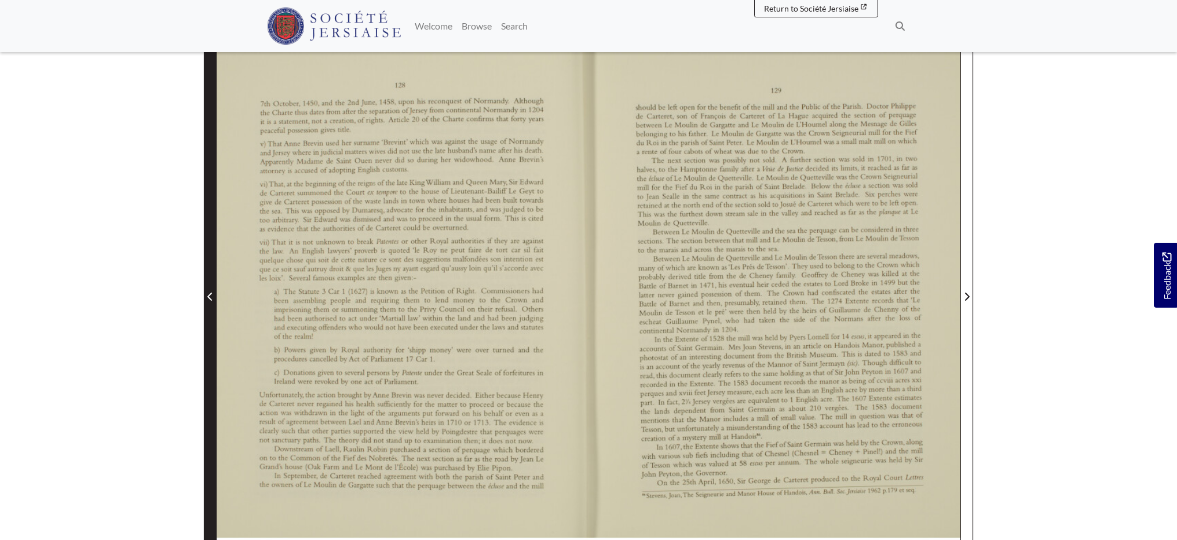
click at [209, 296] on icon "Previous Page" at bounding box center [209, 296] width 5 height 8
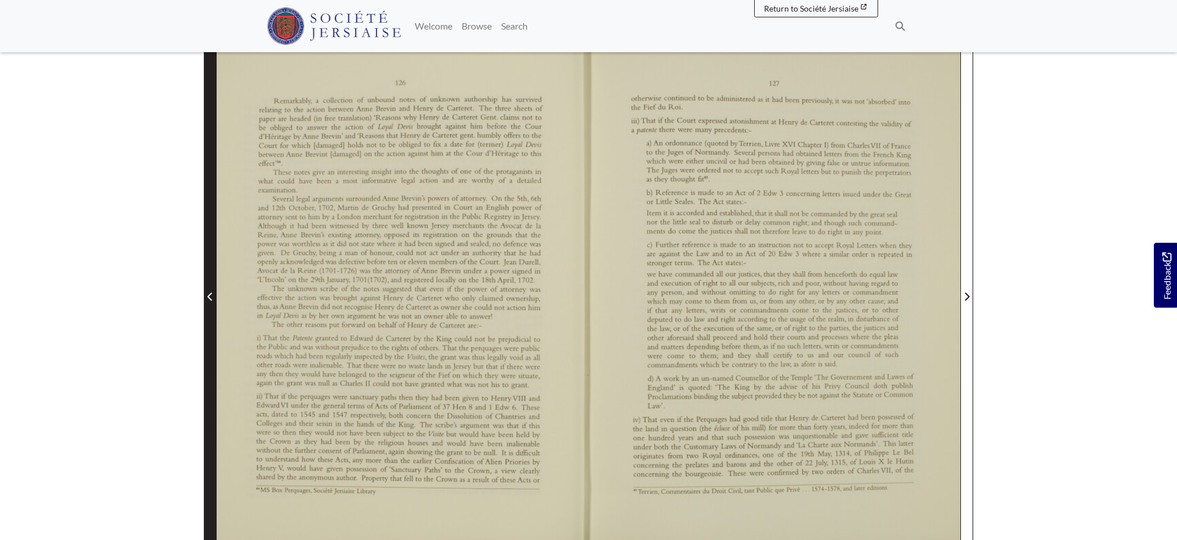
click at [209, 296] on icon "Previous Page" at bounding box center [209, 296] width 5 height 8
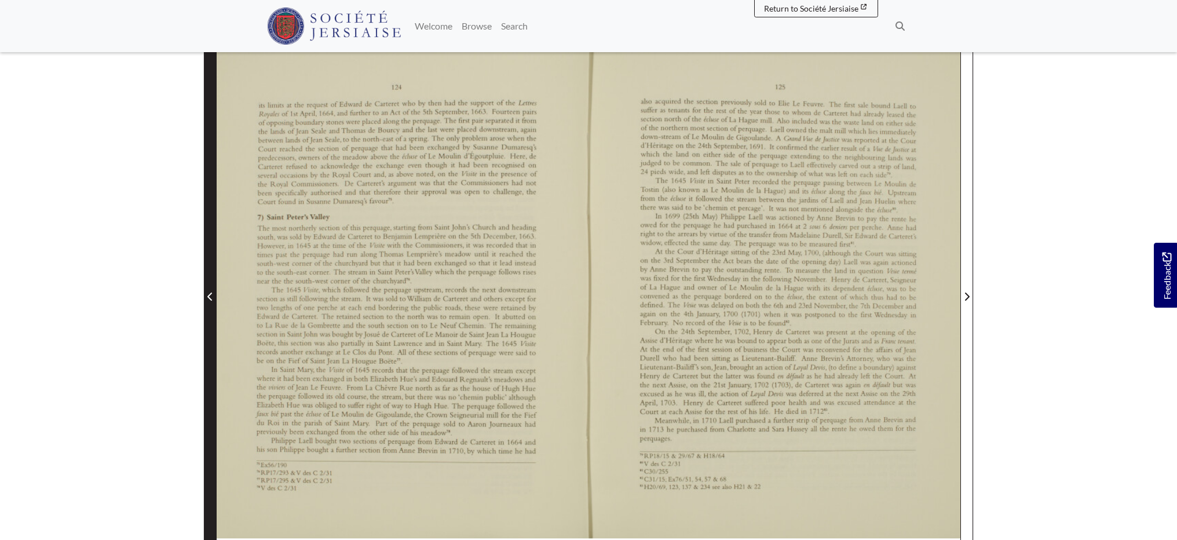
scroll to position [205, 0]
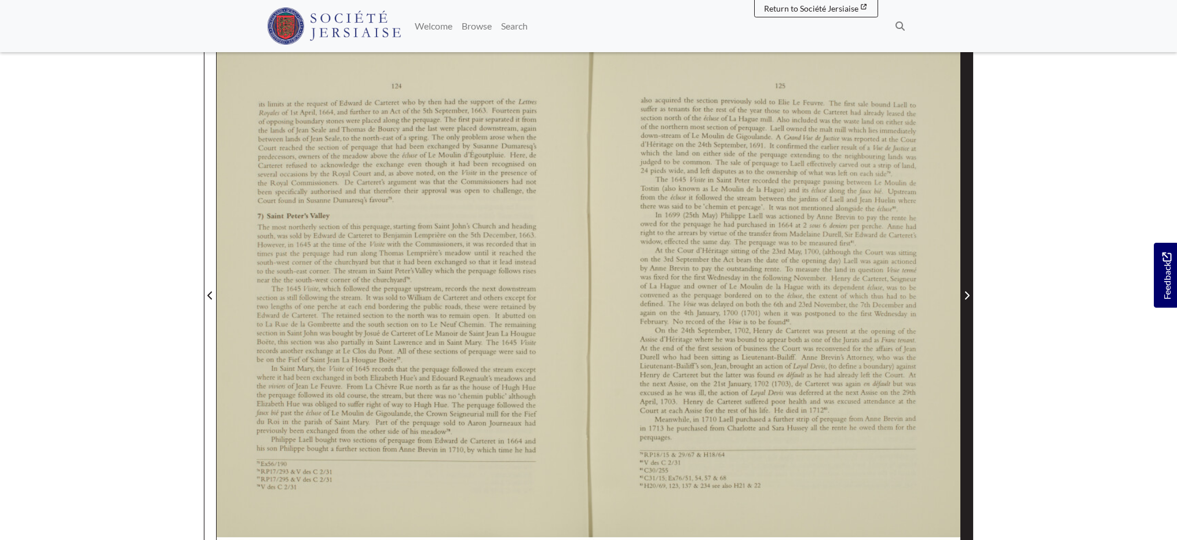
click at [966, 294] on icon "Next Page" at bounding box center [967, 295] width 5 height 8
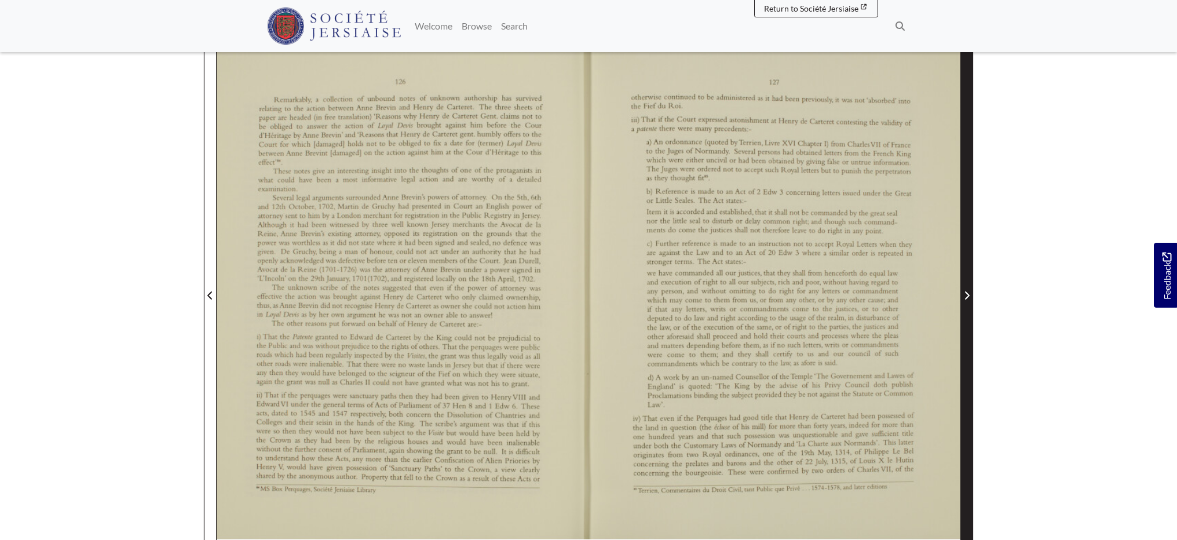
click at [964, 299] on icon "Next Page" at bounding box center [966, 295] width 6 height 9
